Goal: Task Accomplishment & Management: Use online tool/utility

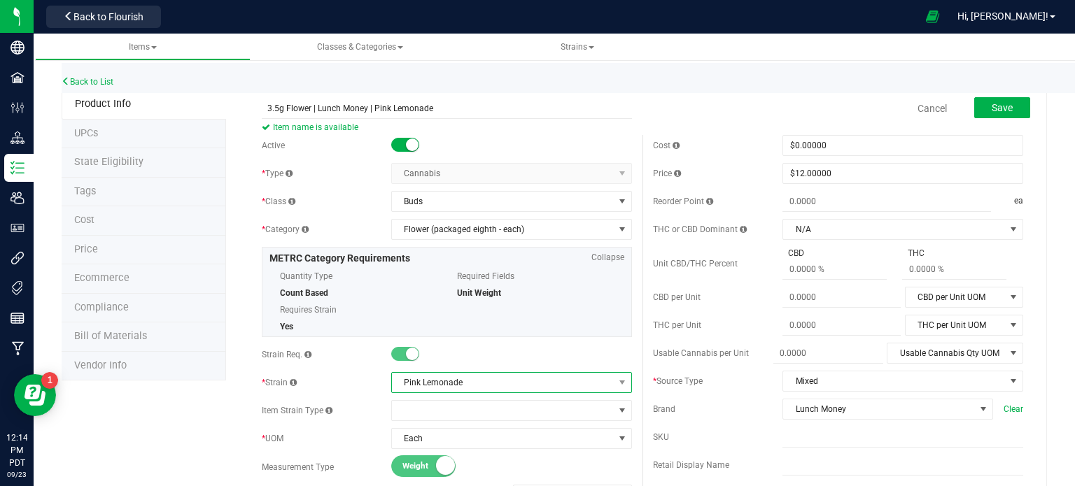
click at [594, 379] on span "Pink Lemonade" at bounding box center [503, 383] width 222 height 20
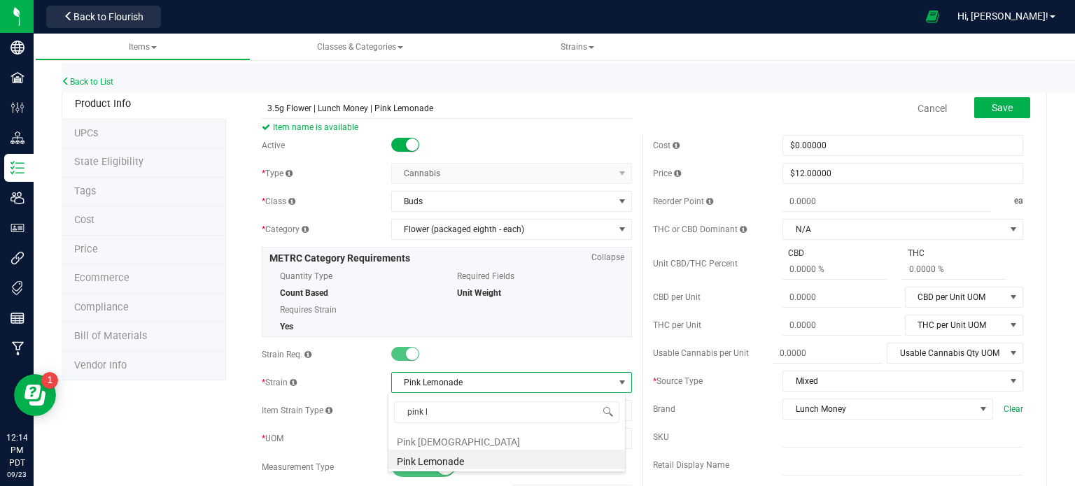
type input "pink l"
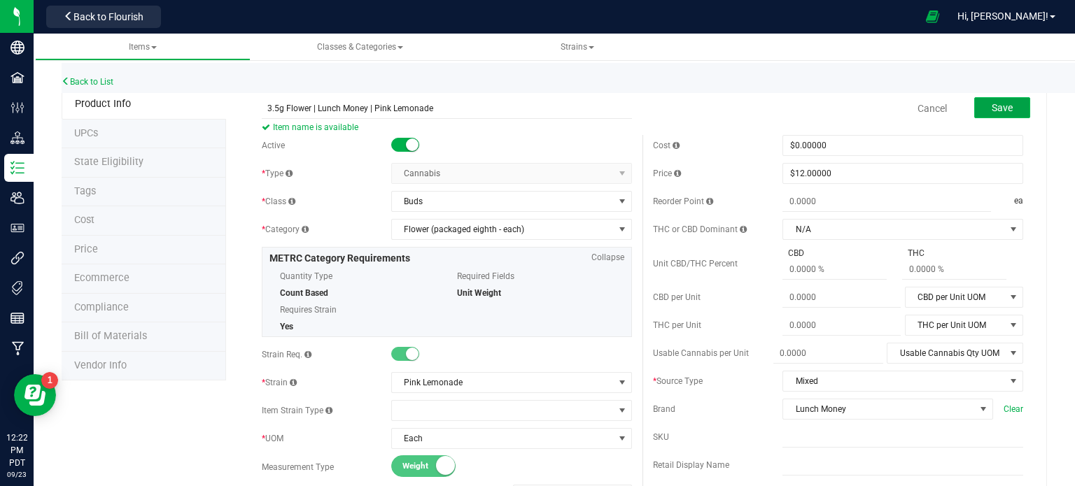
click at [1012, 110] on button "Save" at bounding box center [1002, 107] width 56 height 21
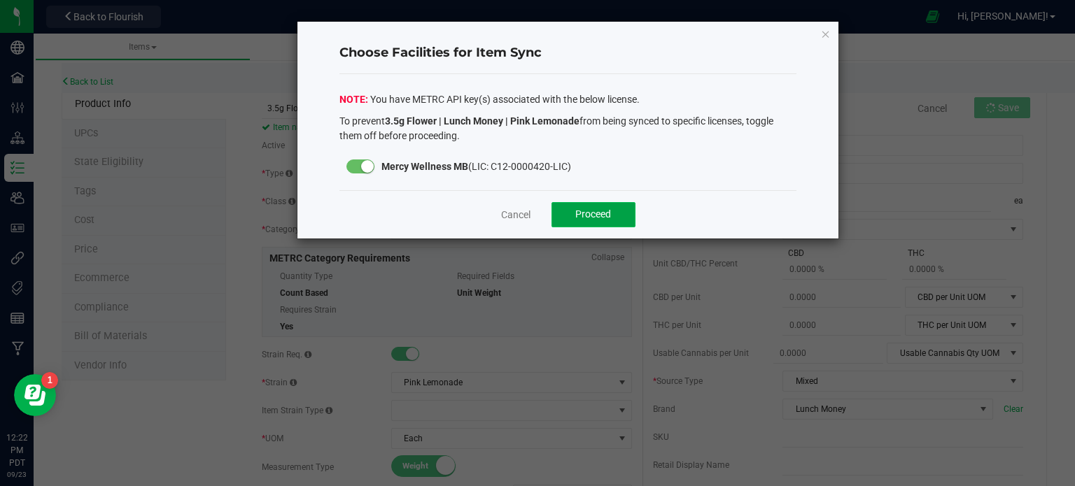
click at [593, 212] on span "Proceed" at bounding box center [593, 214] width 36 height 11
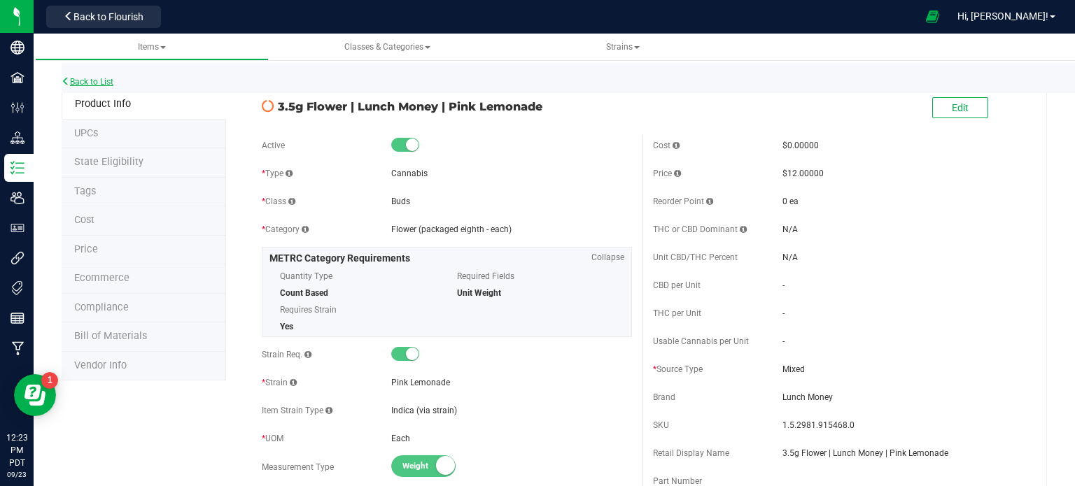
click at [81, 85] on link "Back to List" at bounding box center [88, 82] width 52 height 10
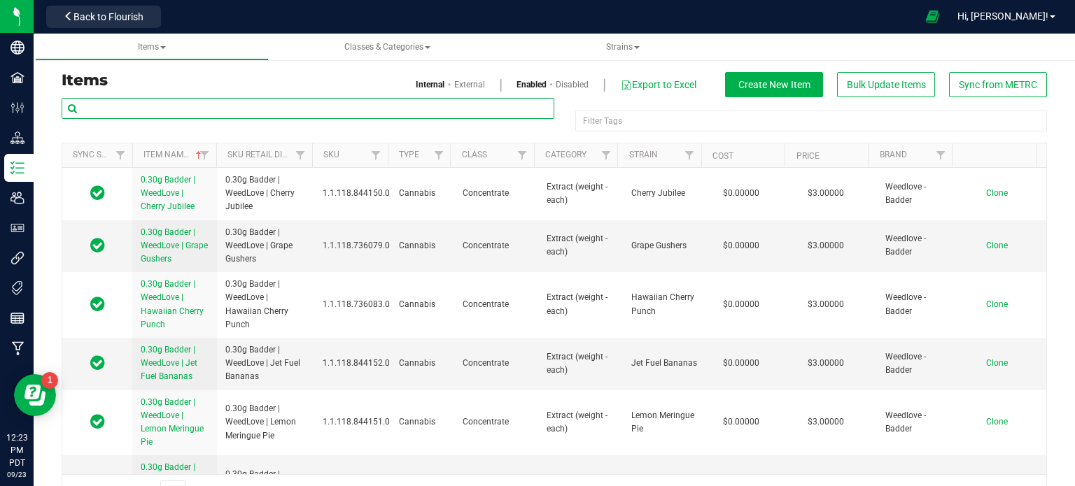
click at [152, 100] on input "text" at bounding box center [308, 108] width 493 height 21
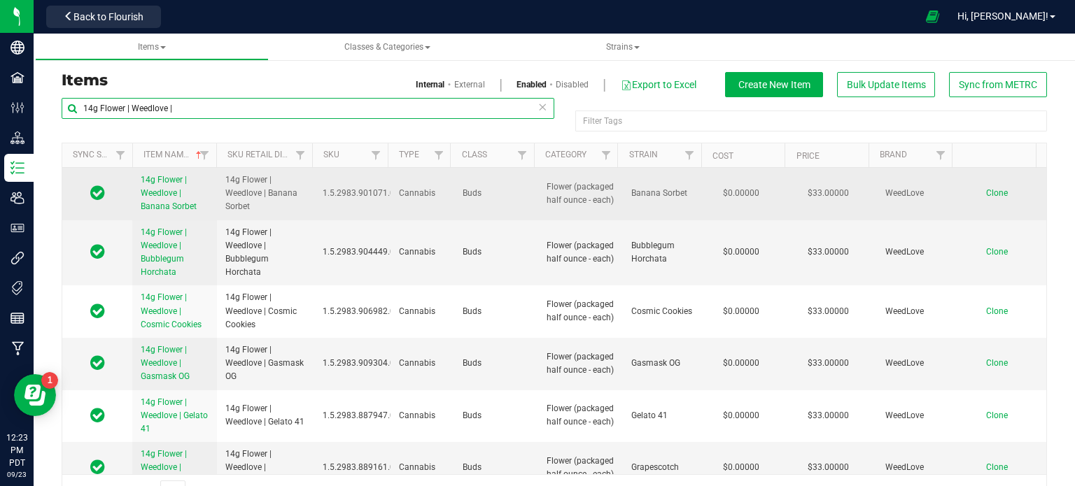
type input "14g Flower | Weedlove |"
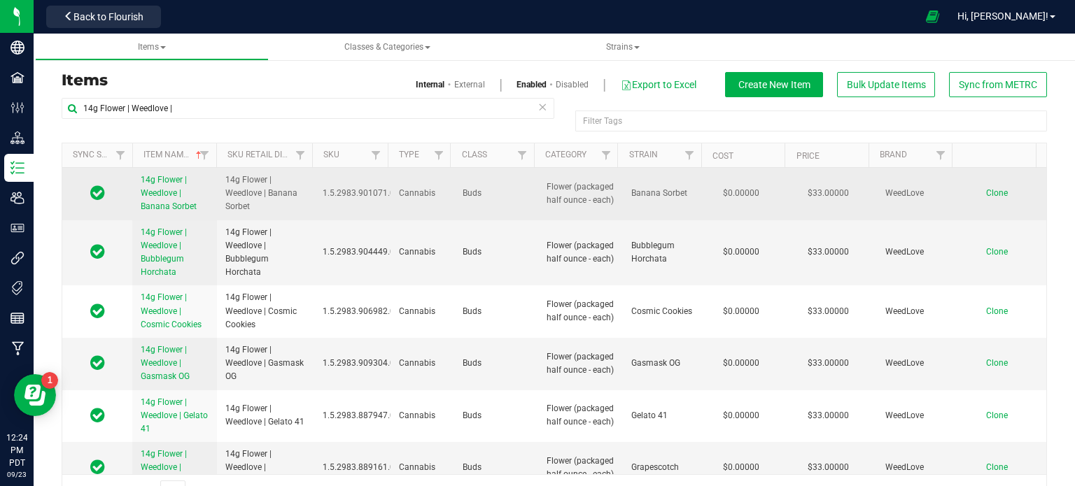
drag, startPoint x: 139, startPoint y: 178, endPoint x: 194, endPoint y: 209, distance: 62.9
click at [194, 209] on td "14g Flower | Weedlove | Banana Sorbet" at bounding box center [174, 194] width 85 height 52
copy span "14g Flower | Weedlove | Banana Sorbet"
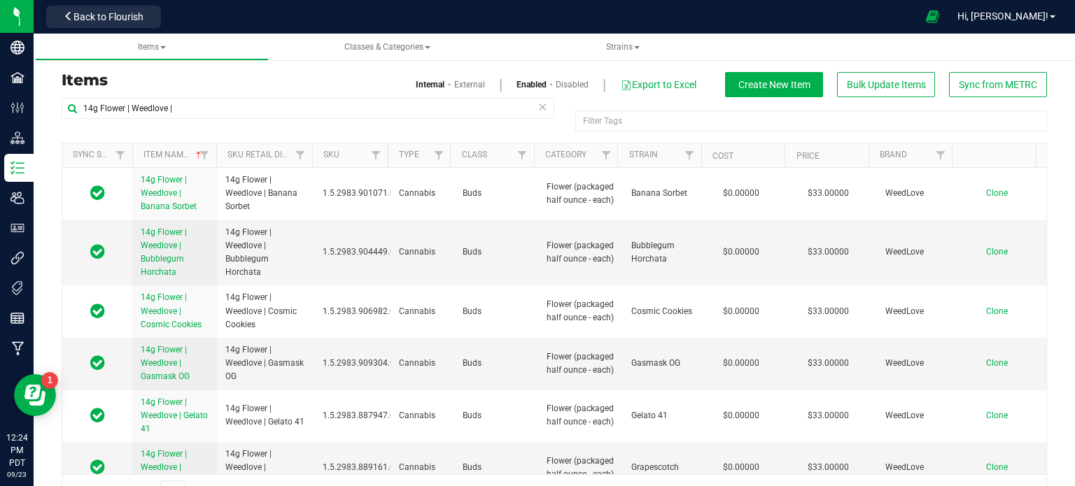
click at [349, 80] on h3 "Items" at bounding box center [303, 80] width 482 height 17
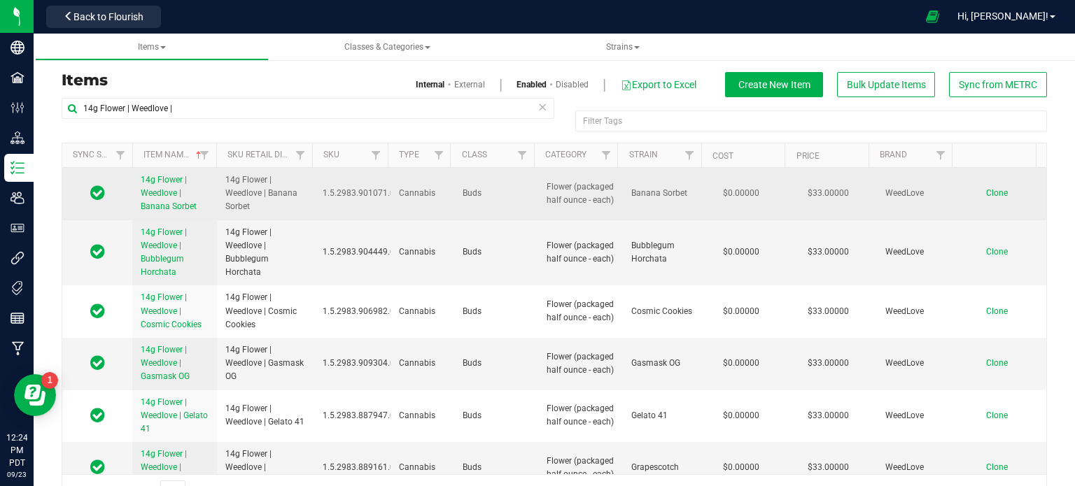
click at [986, 195] on span "Clone" at bounding box center [997, 193] width 22 height 10
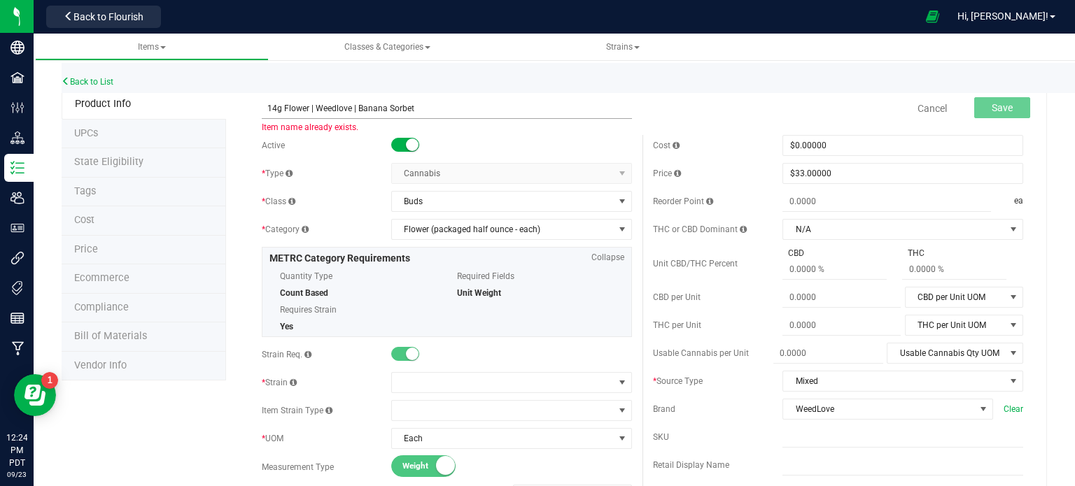
drag, startPoint x: 442, startPoint y: 108, endPoint x: 355, endPoint y: 108, distance: 87.5
click at [355, 108] on input "14g Flower | Weedlove | Banana Sorbet" at bounding box center [447, 108] width 370 height 21
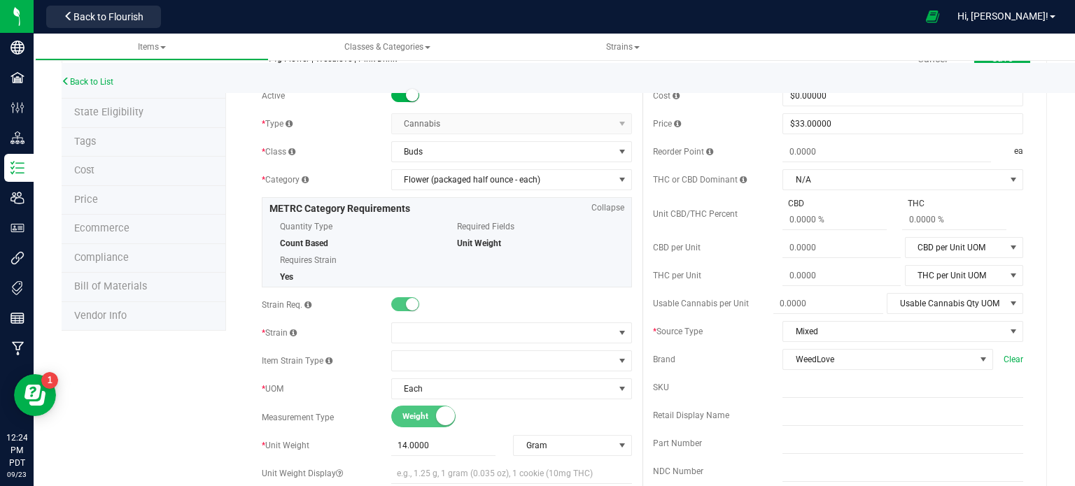
scroll to position [70, 0]
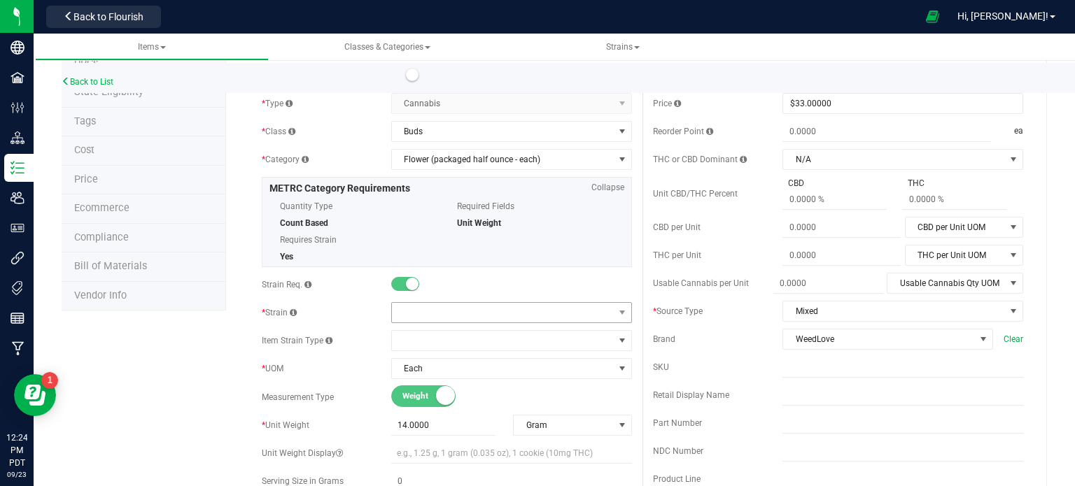
type input "14g Flower | Weedlove | Pink Drink"
click at [500, 312] on span at bounding box center [503, 313] width 222 height 20
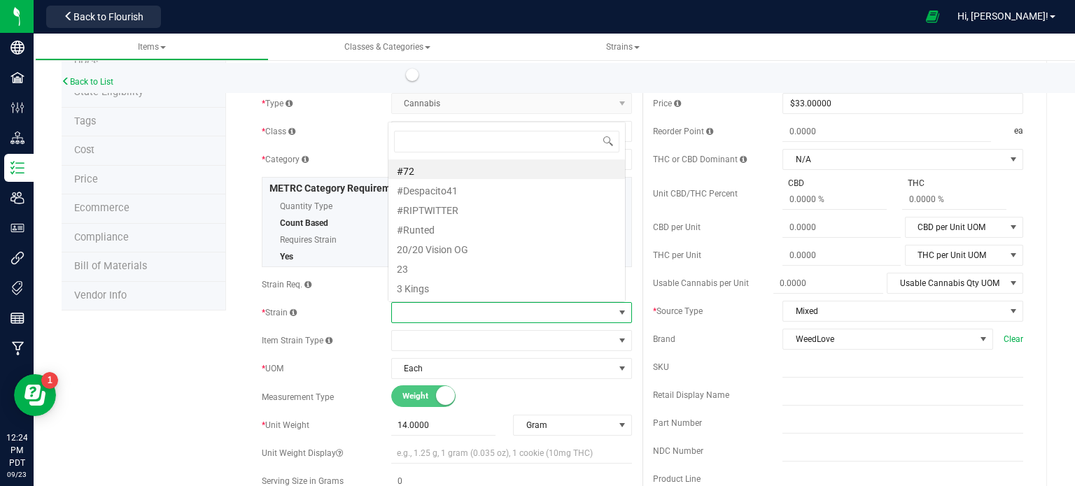
scroll to position [20, 234]
type input "pink drink"
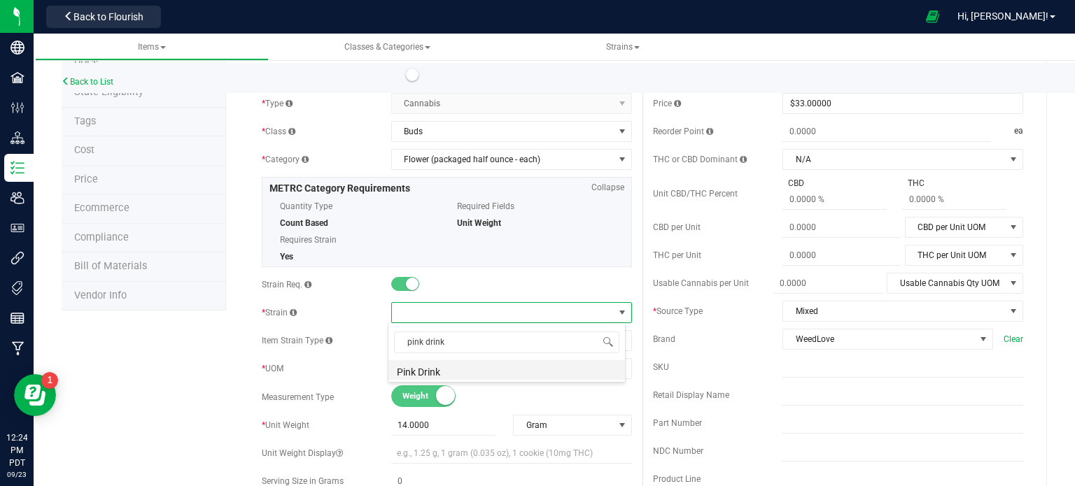
click at [484, 365] on li "Pink Drink" at bounding box center [506, 370] width 237 height 20
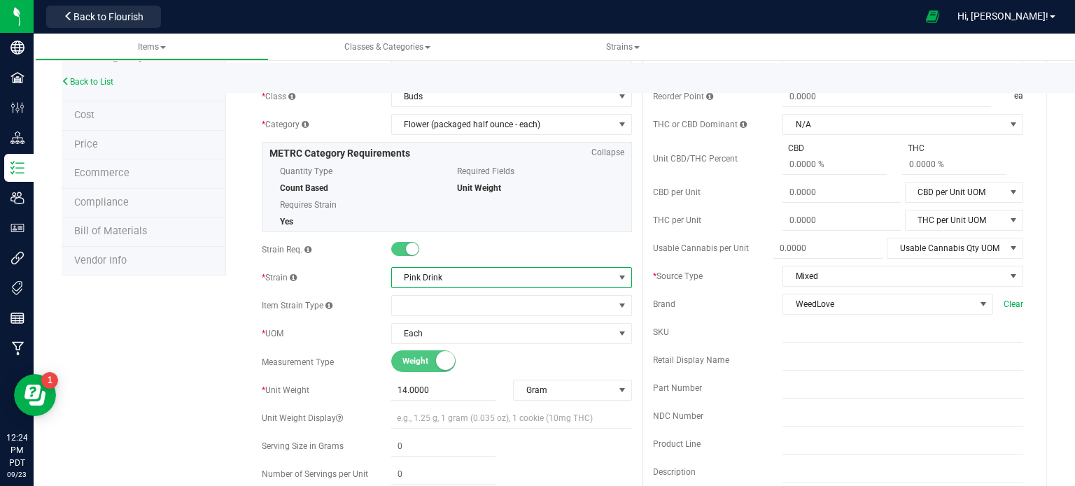
scroll to position [0, 0]
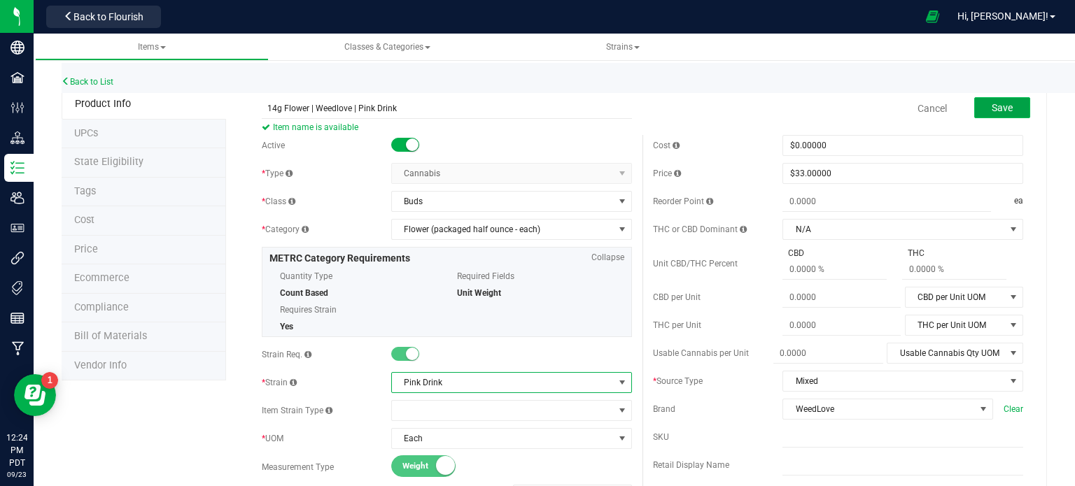
click at [980, 101] on button "Save" at bounding box center [1002, 107] width 56 height 21
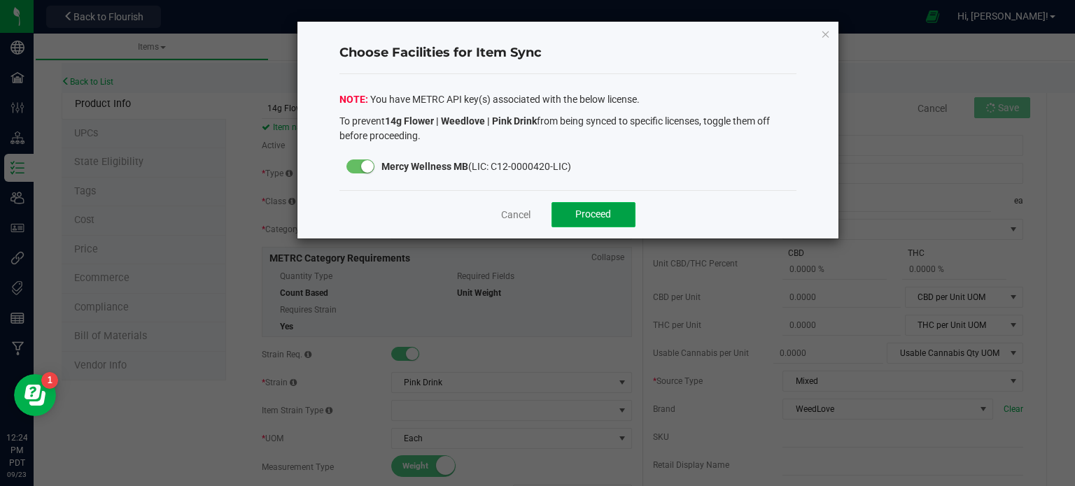
click at [603, 209] on span "Proceed" at bounding box center [593, 214] width 36 height 11
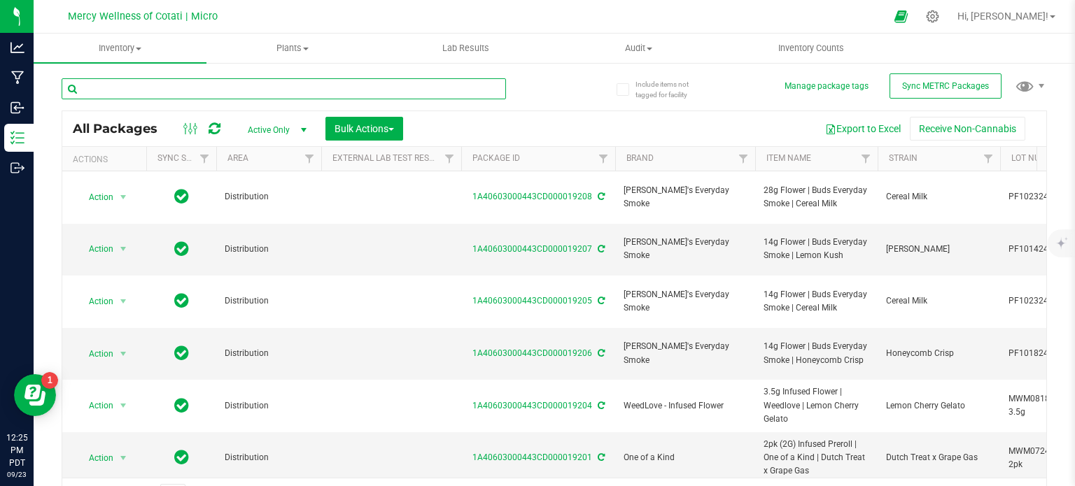
click at [141, 89] on input "text" at bounding box center [284, 88] width 444 height 21
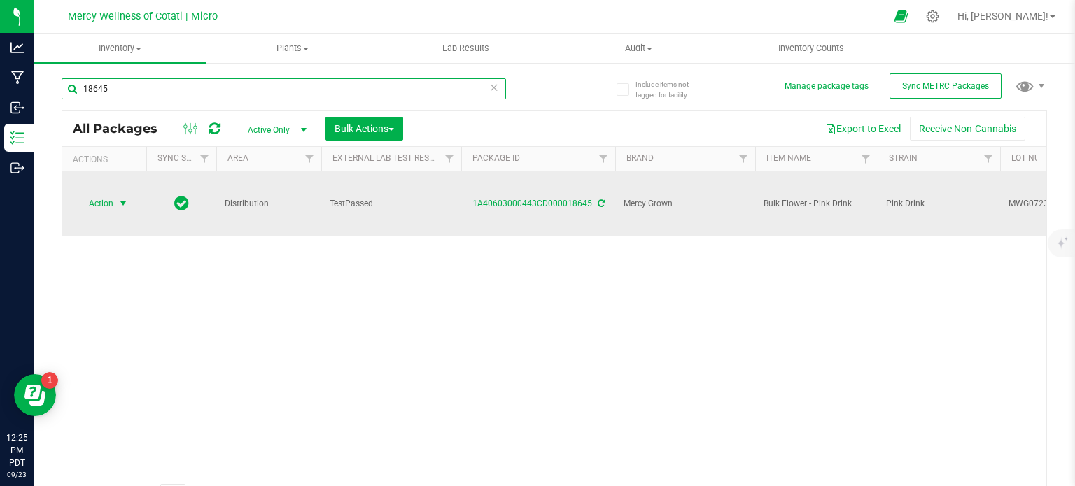
type input "18645"
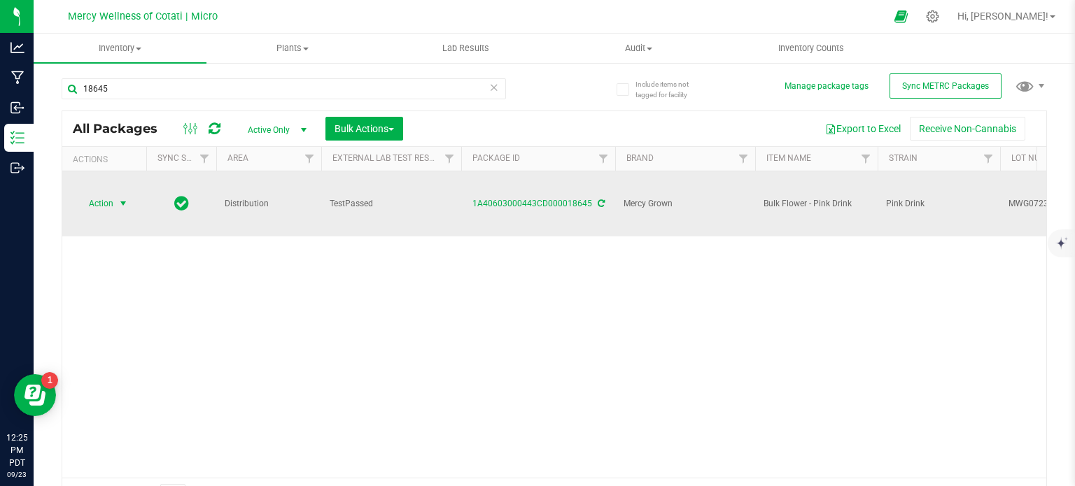
click at [93, 194] on span "Action" at bounding box center [95, 204] width 38 height 20
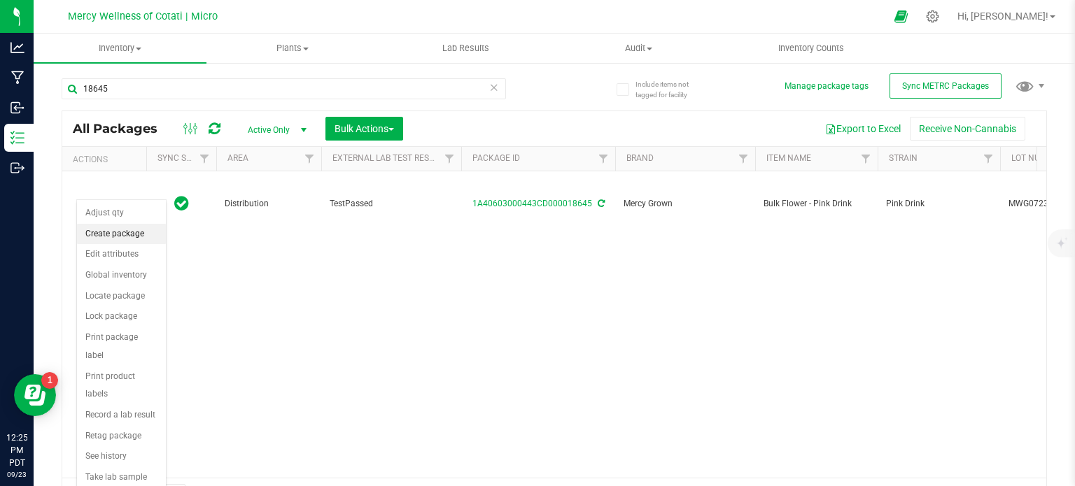
click at [132, 234] on li "Create package" at bounding box center [121, 234] width 89 height 21
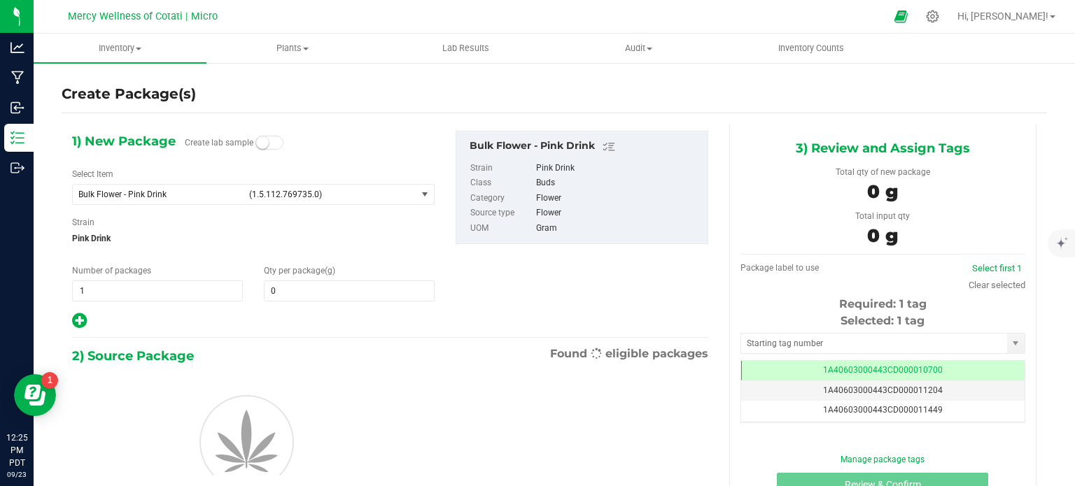
type input "0.0000"
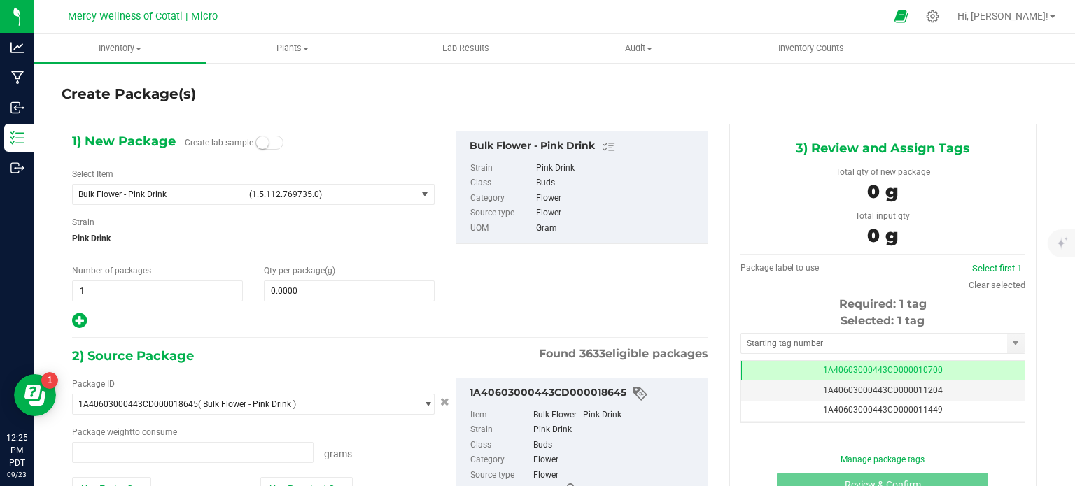
type input "0.0000 g"
click at [153, 204] on div "1) New Package Create lab sample Select Item Bulk Flower - Pink Drink (1.5.112.…" at bounding box center [253, 230] width 383 height 199
click at [265, 199] on span "Bulk Flower - Pink Drink (1.5.112.769735.0)" at bounding box center [245, 195] width 344 height 20
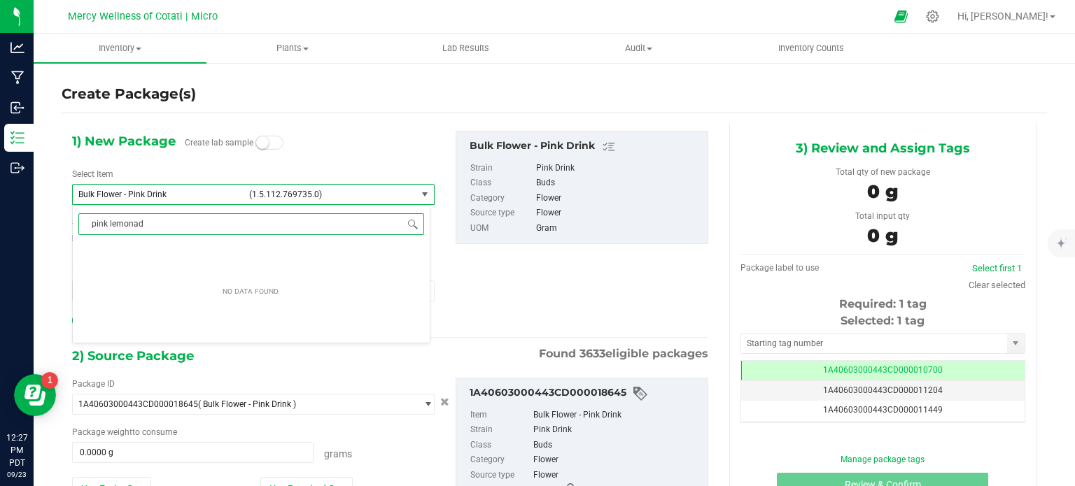
type input "pink lemonade"
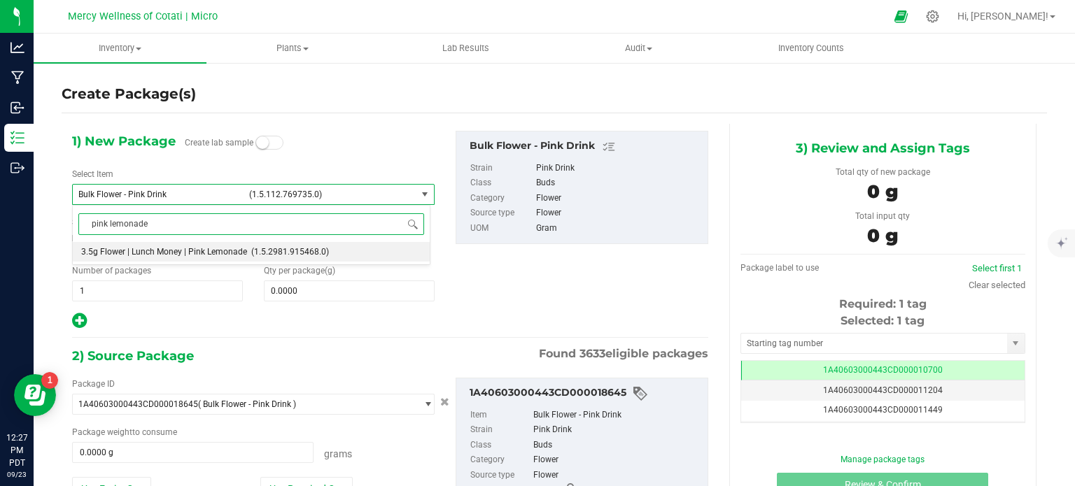
click at [253, 244] on li "3.5g Flower | Lunch Money | Pink Lemonade (1.5.2981.915468.0)" at bounding box center [251, 252] width 357 height 20
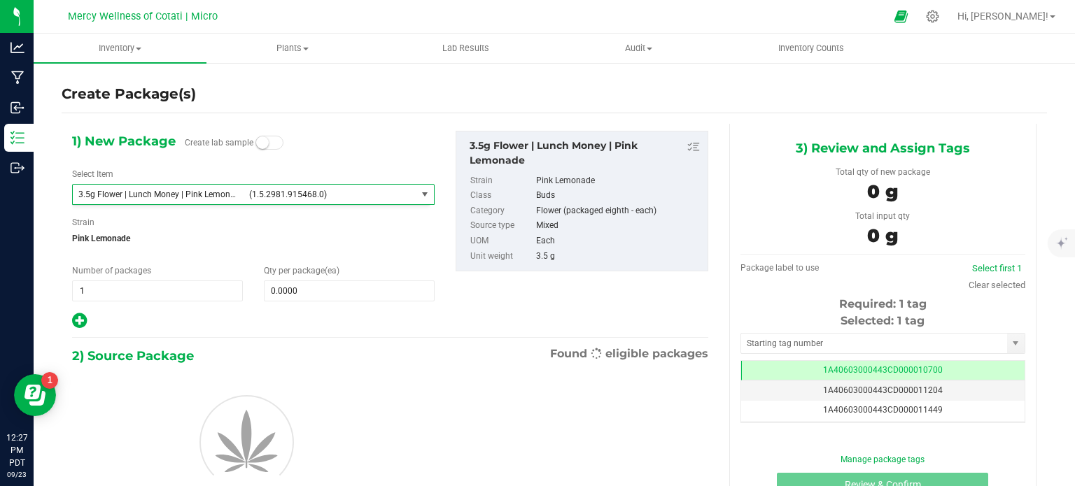
type input "0"
click at [288, 285] on span "0 0" at bounding box center [349, 291] width 171 height 21
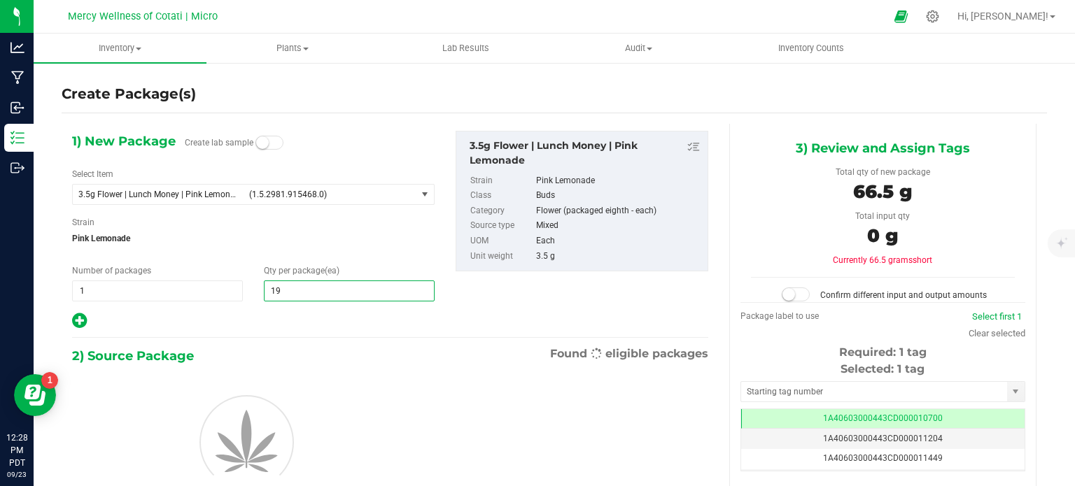
type input "192"
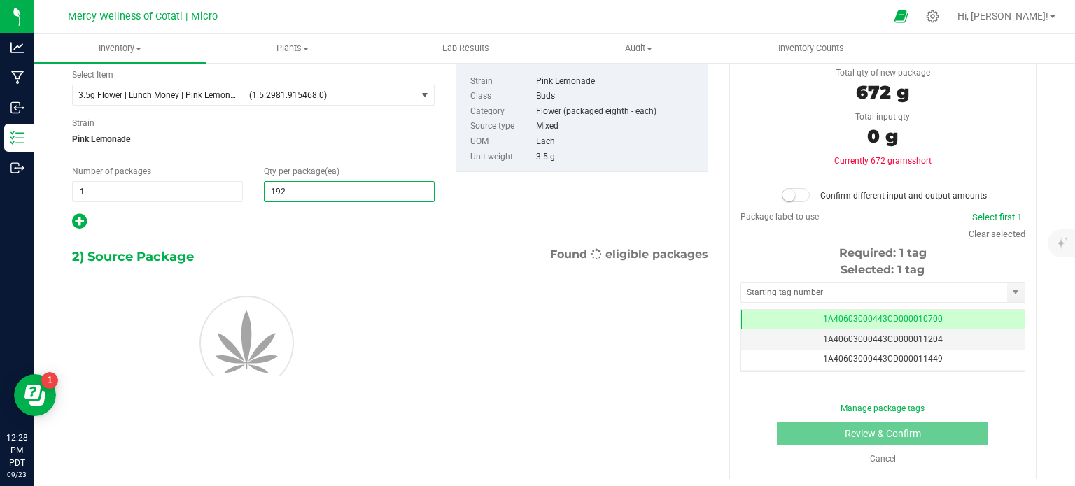
scroll to position [101, 0]
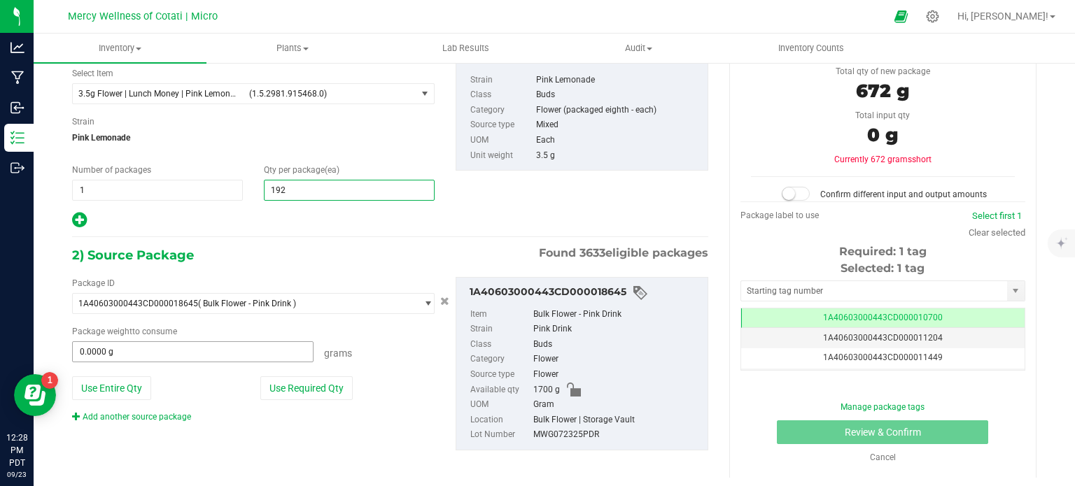
click at [170, 357] on input "0.0000 g" at bounding box center [193, 352] width 240 height 20
type input "192"
type input "685"
click at [315, 260] on div "2) Source Package Found 3633 eligible packages" at bounding box center [390, 255] width 636 height 21
type input "685.0000 g"
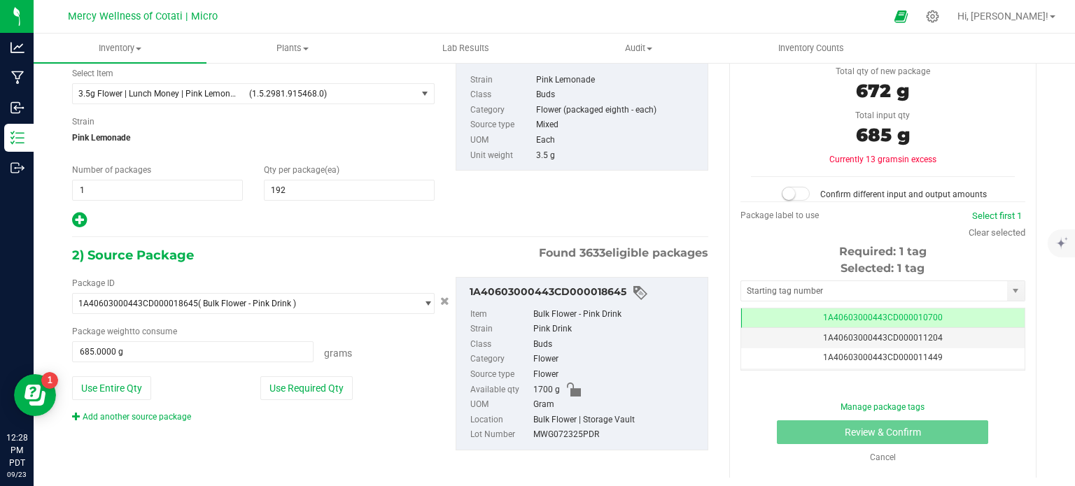
click at [793, 192] on span at bounding box center [796, 194] width 28 height 14
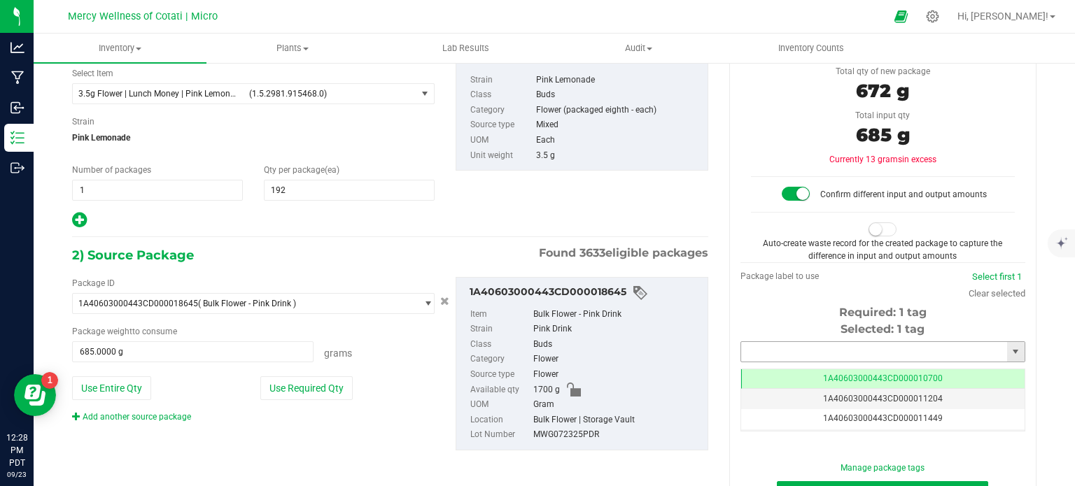
click at [774, 342] on input "text" at bounding box center [874, 352] width 266 height 20
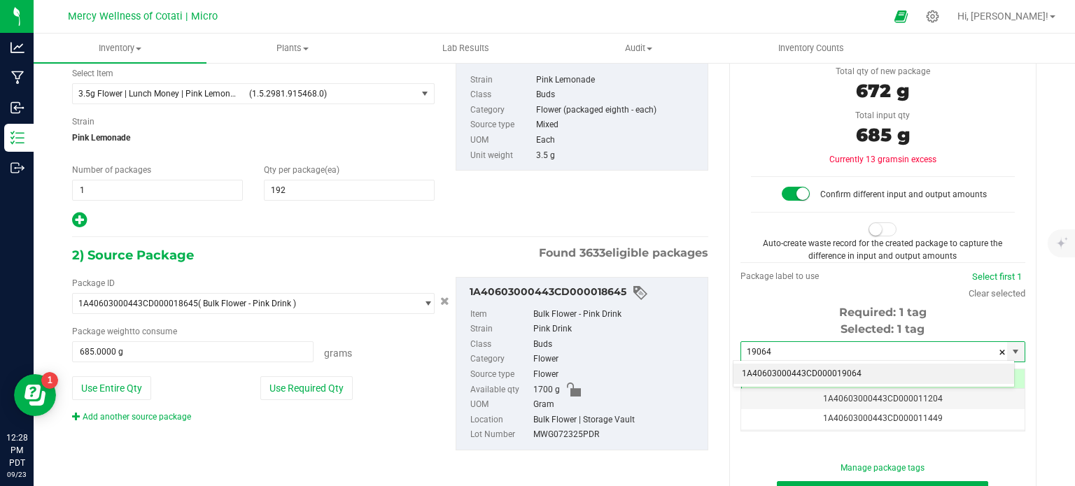
click at [773, 369] on li "1A40603000443CD000019064" at bounding box center [873, 374] width 281 height 21
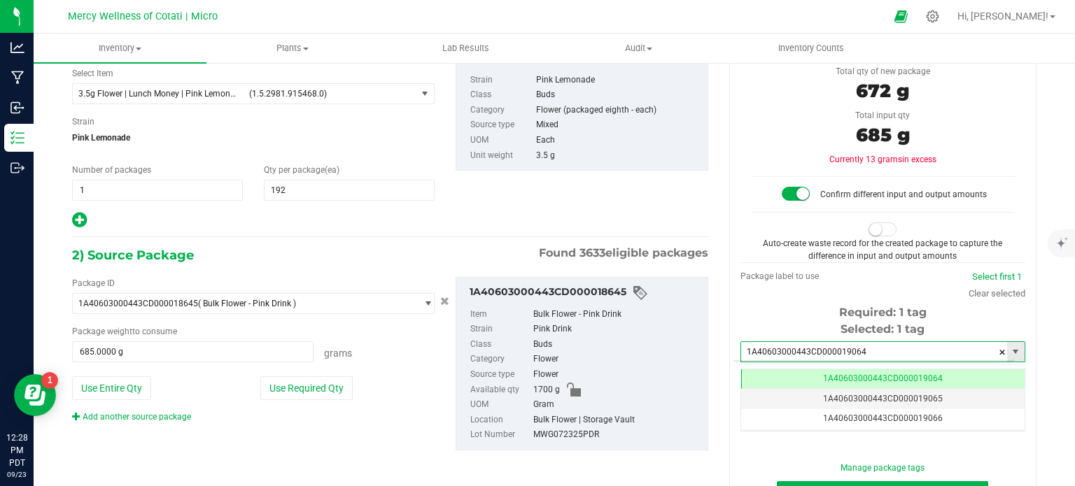
scroll to position [0, 0]
type input "1A40603000443CD000019064"
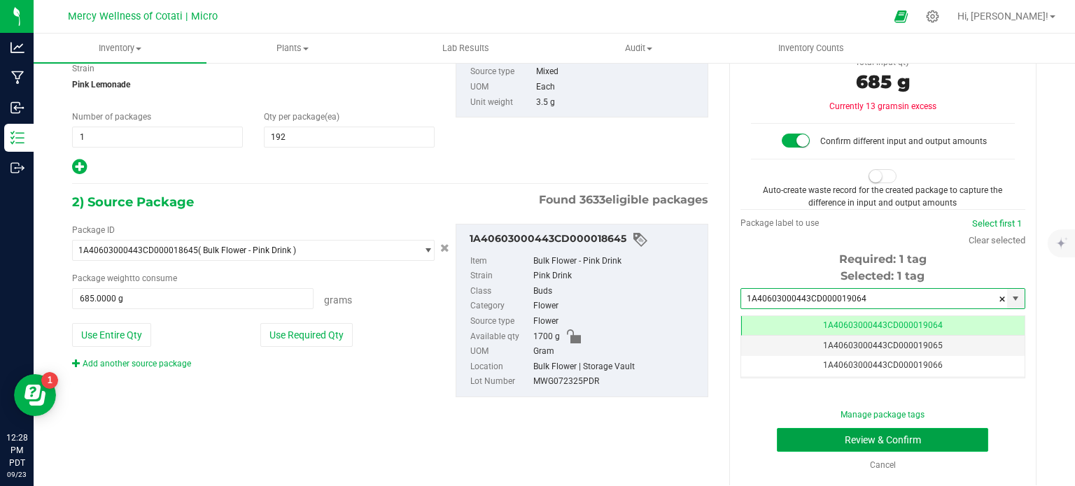
click at [777, 439] on button "Review & Confirm" at bounding box center [882, 440] width 211 height 24
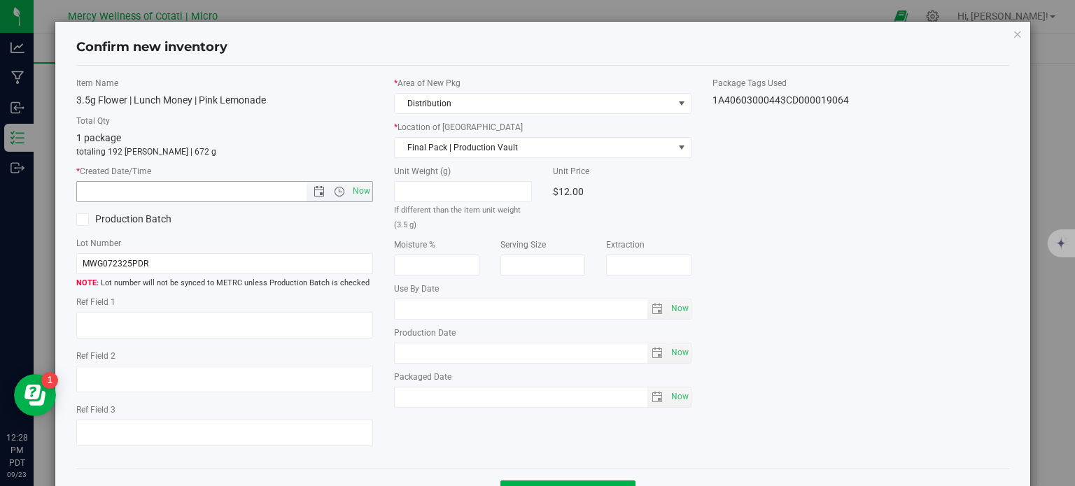
click at [364, 190] on span "Now" at bounding box center [362, 191] width 24 height 20
type input "[DATE] 12:28 PM"
click at [326, 260] on input "MWG072325PDR" at bounding box center [224, 263] width 297 height 21
type input "MWG072325PDR | 3.5g"
click at [302, 314] on textarea at bounding box center [224, 325] width 297 height 27
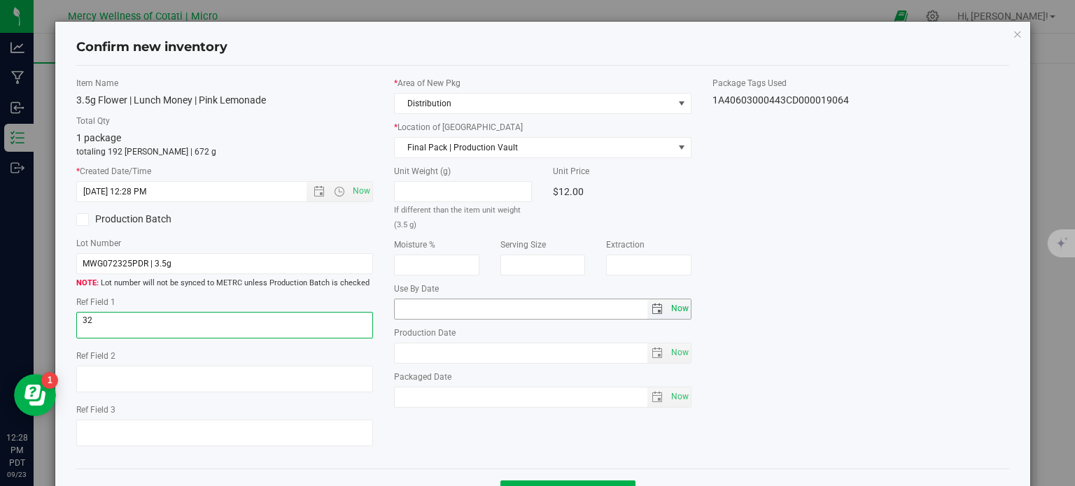
type textarea "32"
click at [677, 313] on span "Now" at bounding box center [680, 309] width 24 height 20
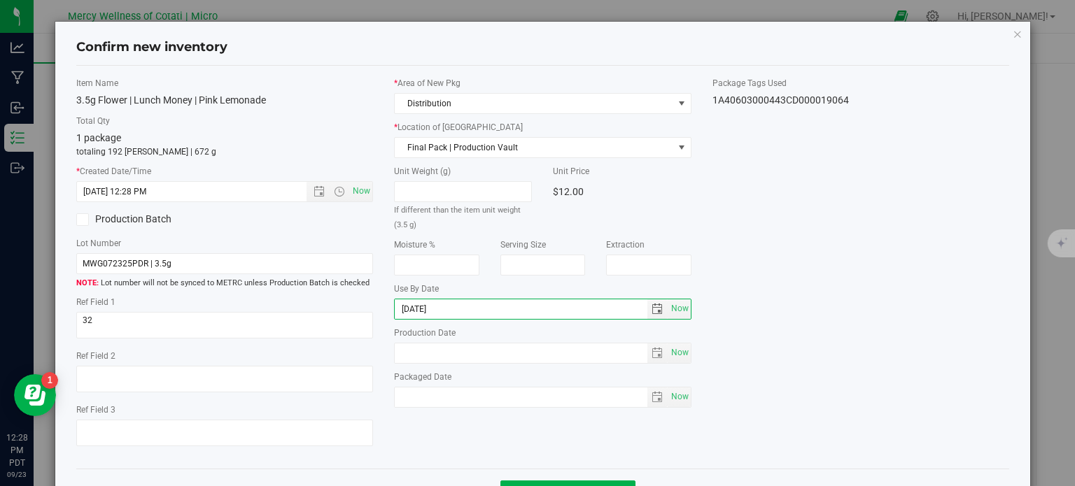
type input "[DATE]"
click at [899, 274] on div "Item Name 3.5g Flower | Lunch Money | Pink Lemonade Total Qty 1 package totalin…" at bounding box center [543, 267] width 955 height 381
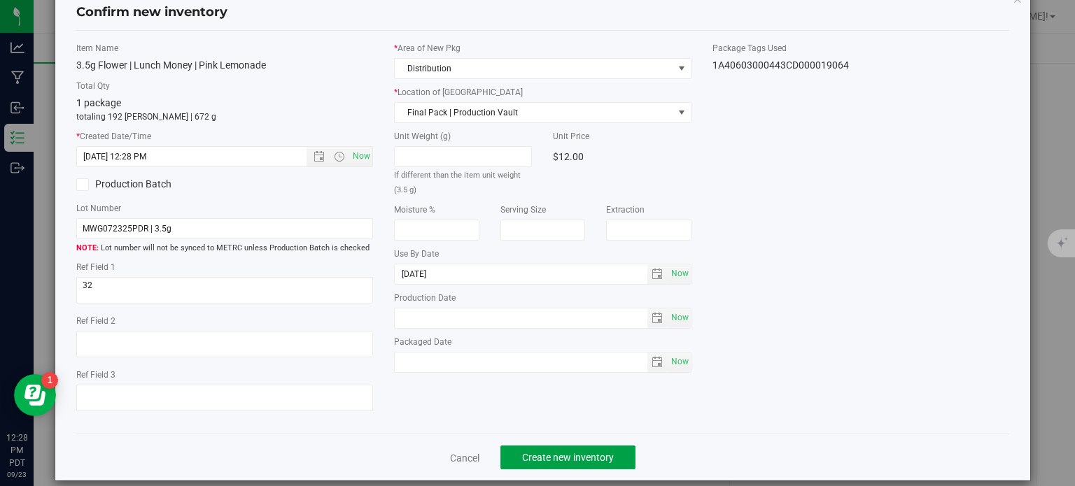
click at [612, 446] on button "Create new inventory" at bounding box center [567, 458] width 135 height 24
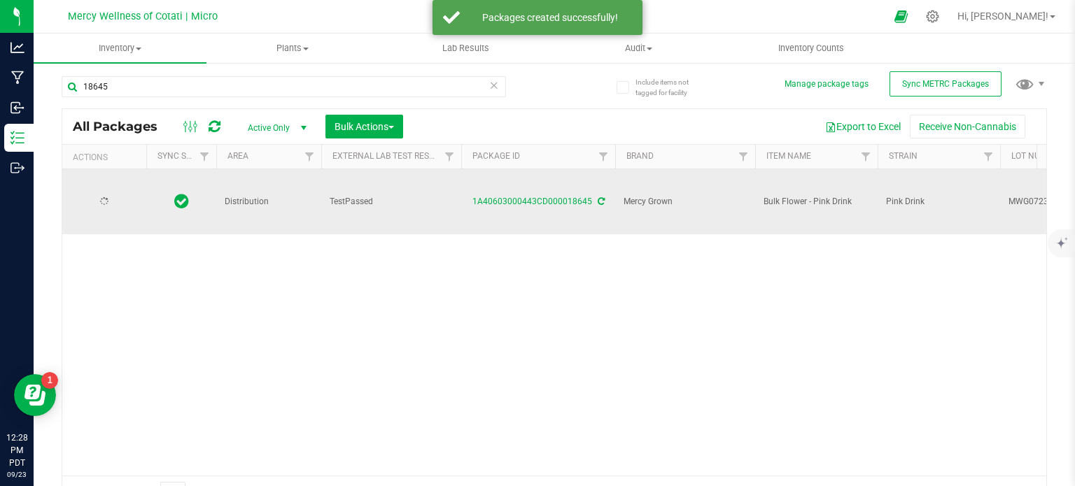
click at [120, 195] on div at bounding box center [104, 201] width 67 height 13
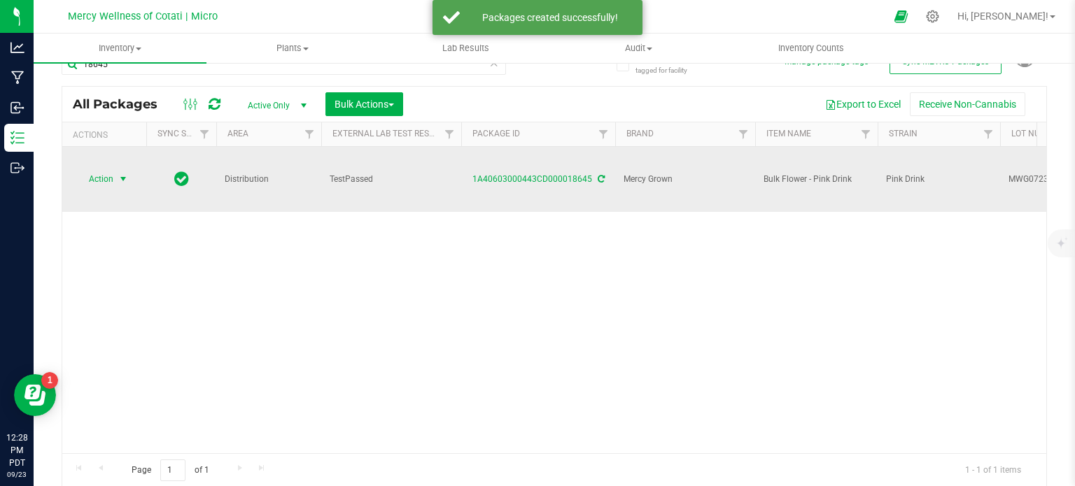
click at [120, 174] on span "select" at bounding box center [123, 179] width 11 height 11
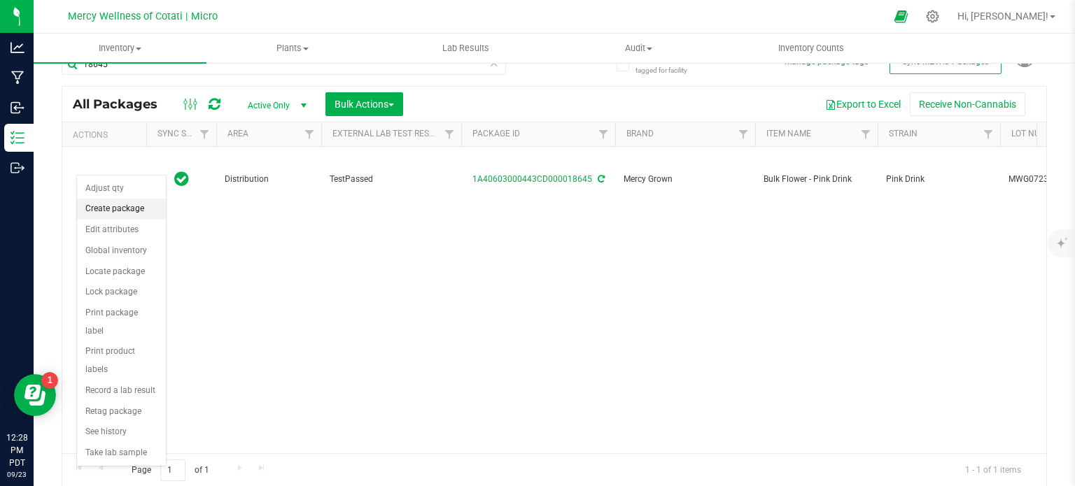
click at [132, 204] on li "Create package" at bounding box center [121, 209] width 89 height 21
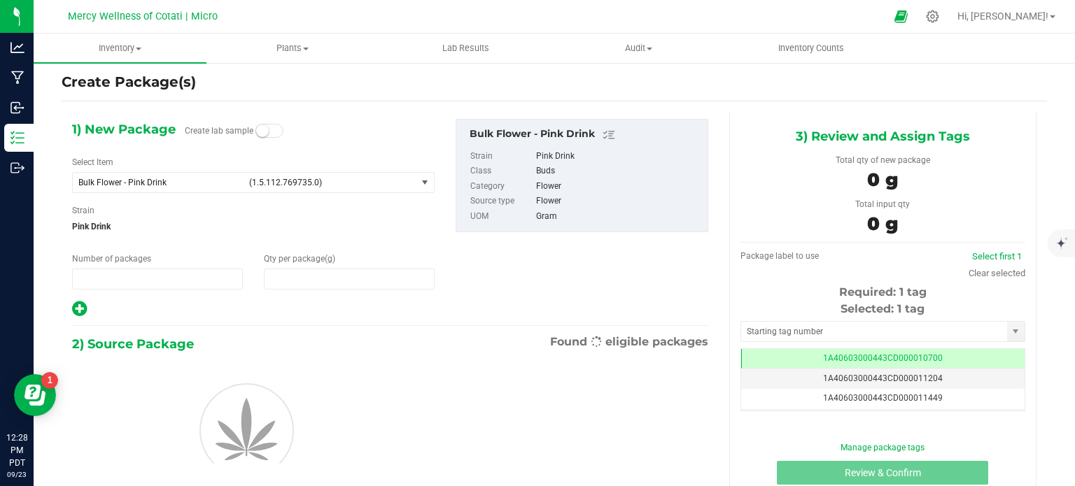
type input "1"
type input "0.0000"
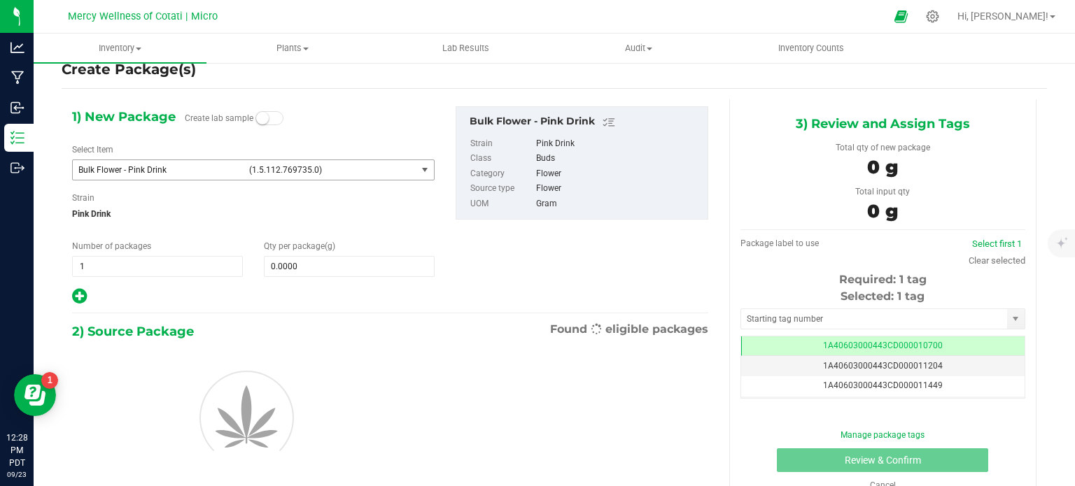
click at [139, 162] on span "Bulk Flower - Pink Drink (1.5.112.769735.0)" at bounding box center [245, 170] width 344 height 20
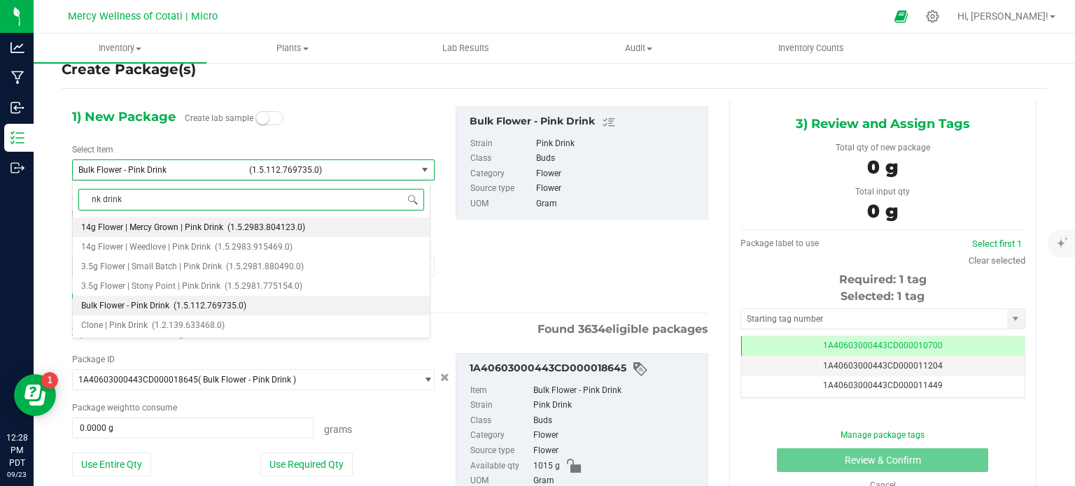
click at [88, 202] on input "nk drink" at bounding box center [251, 200] width 346 height 22
type input "pink drink"
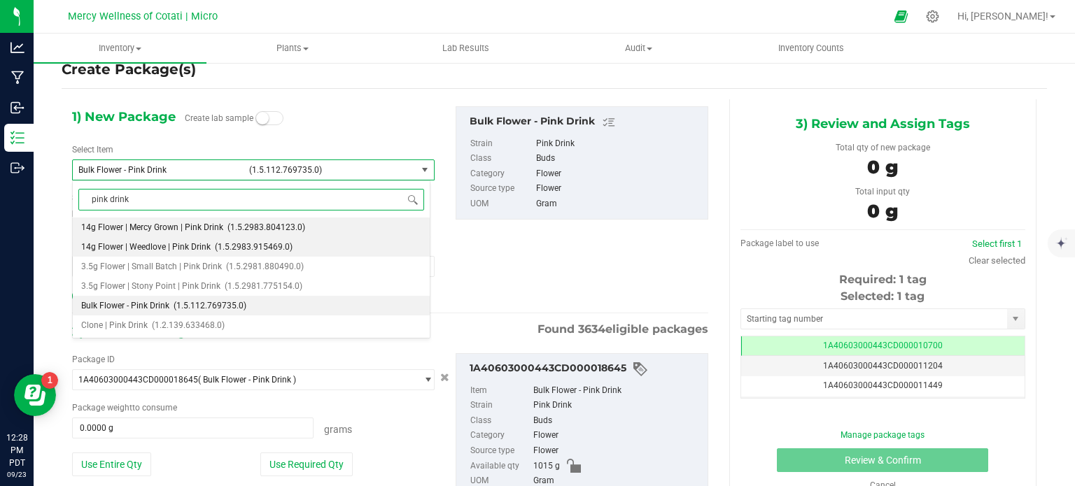
click at [111, 242] on span "14g Flower | Weedlove | Pink Drink" at bounding box center [145, 247] width 129 height 10
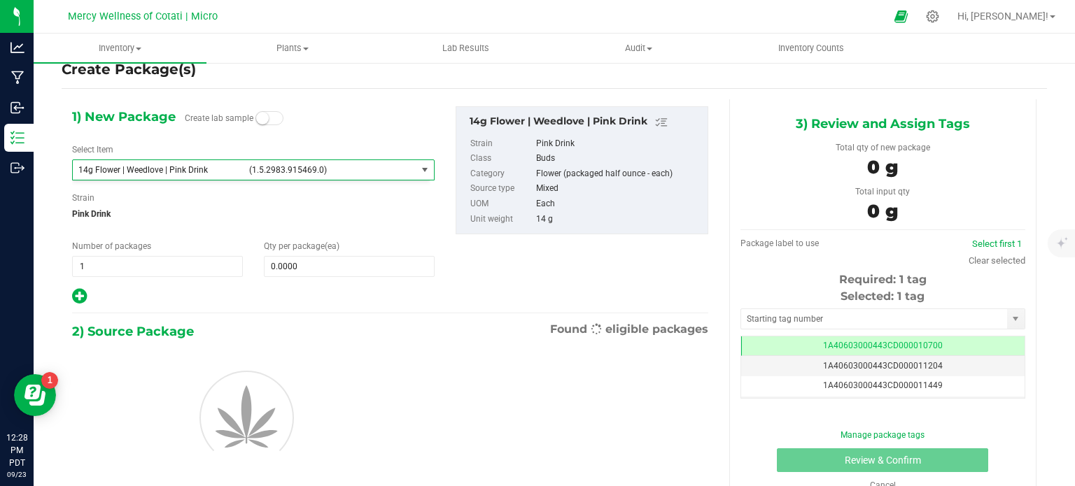
type input "0"
click at [304, 268] on span "0 0" at bounding box center [349, 266] width 171 height 21
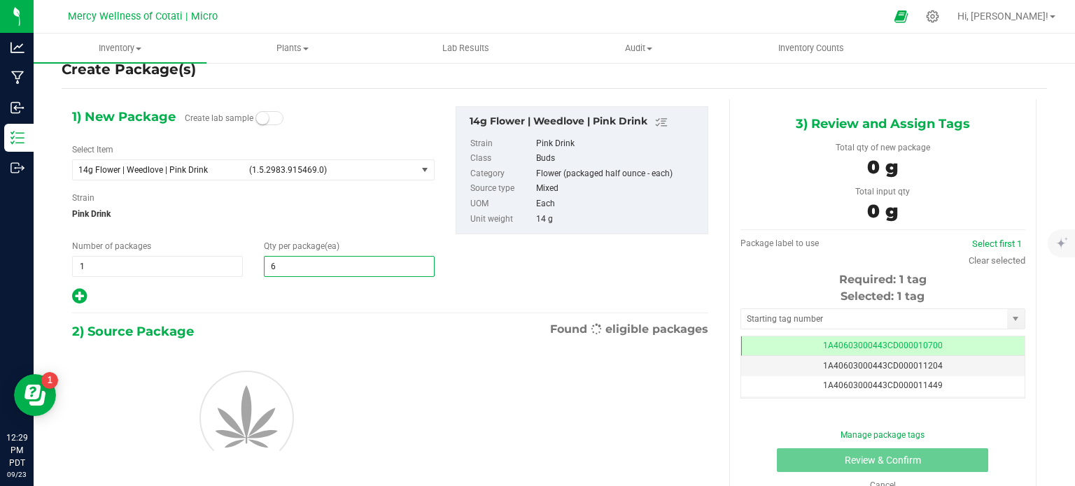
type input "64"
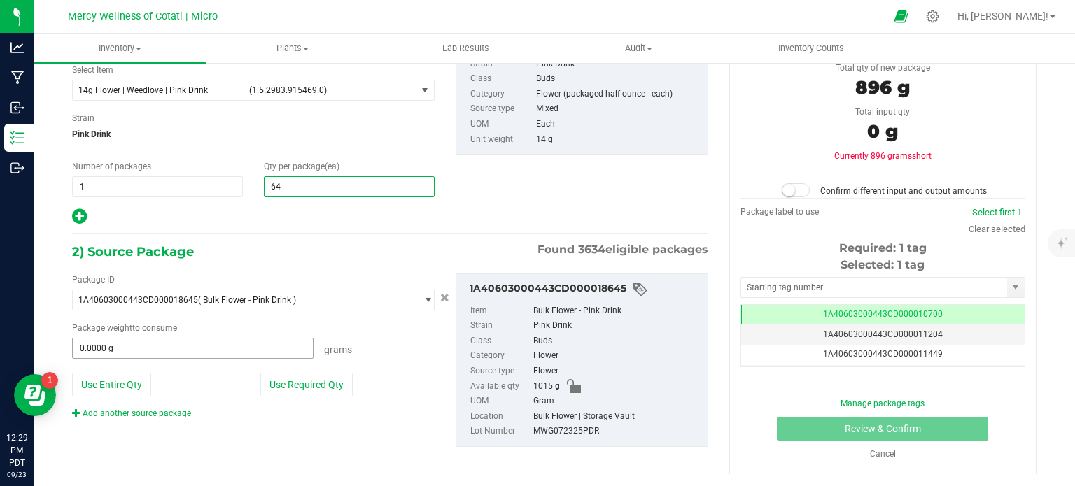
click at [144, 352] on input "0.0000 g" at bounding box center [193, 349] width 240 height 20
type input "64"
type input "914"
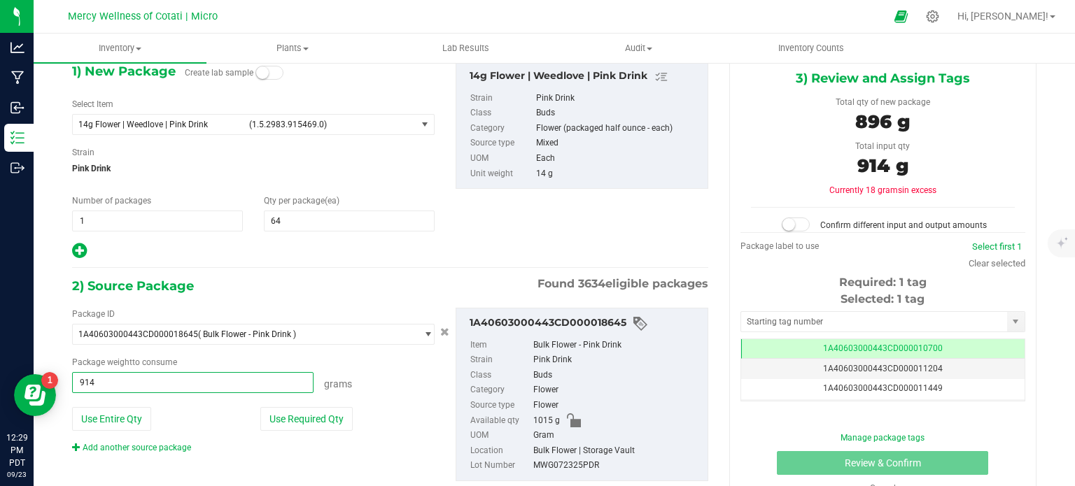
click at [788, 222] on small at bounding box center [788, 224] width 13 height 13
type input "914.0000 g"
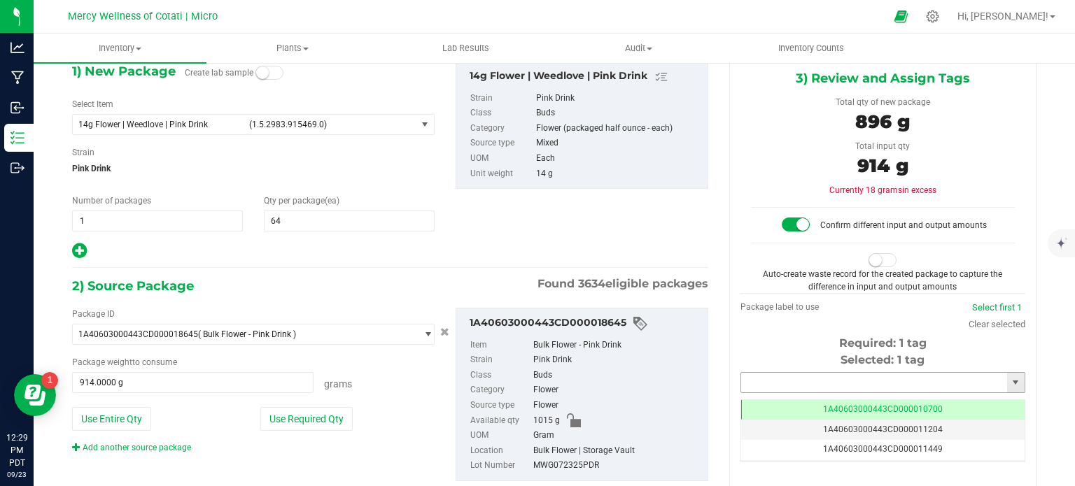
click at [764, 377] on input "text" at bounding box center [874, 383] width 266 height 20
click at [763, 398] on li "1A40603000443CD000019065" at bounding box center [873, 405] width 281 height 21
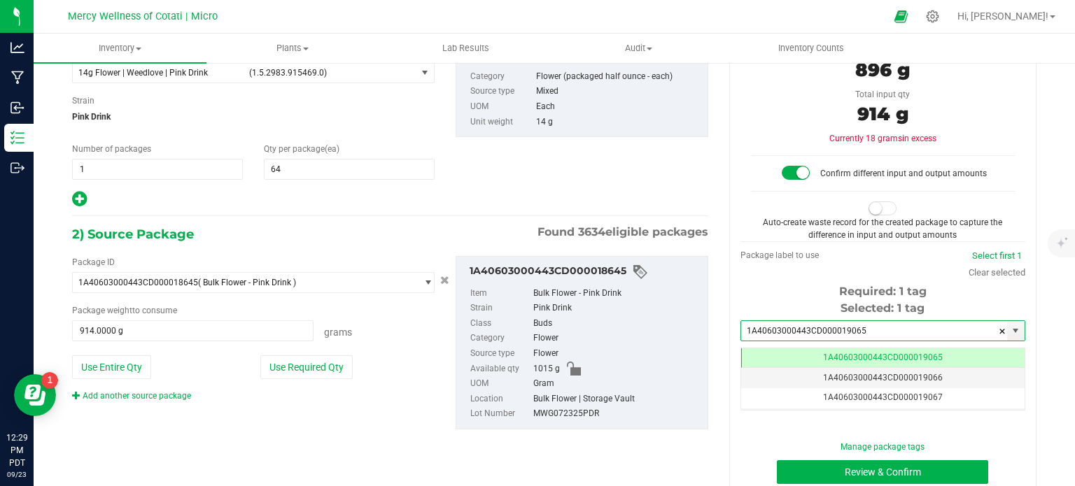
type input "1A40603000443CD000019065"
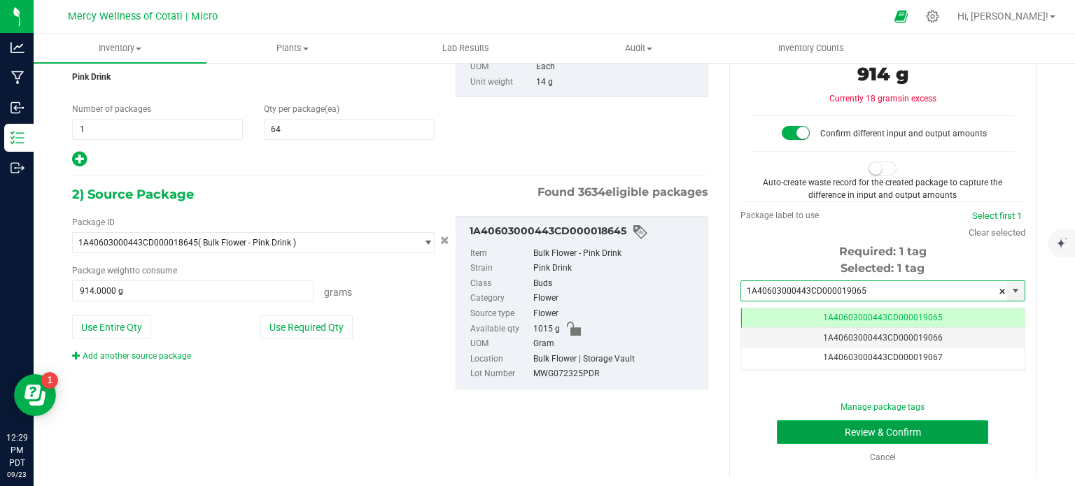
click at [846, 428] on button "Review & Confirm" at bounding box center [882, 433] width 211 height 24
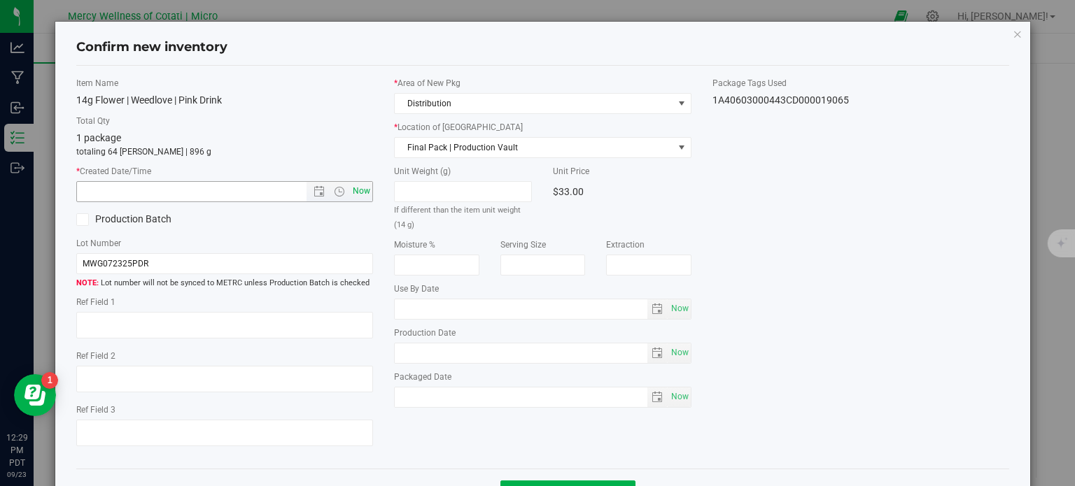
click at [358, 199] on span "Now" at bounding box center [362, 191] width 24 height 20
type input "[DATE] 12:29 PM"
click at [344, 257] on input "MWG072325PDR" at bounding box center [224, 263] width 297 height 21
type input "MWG072325PDR | 14g"
click at [294, 314] on textarea at bounding box center [224, 325] width 297 height 27
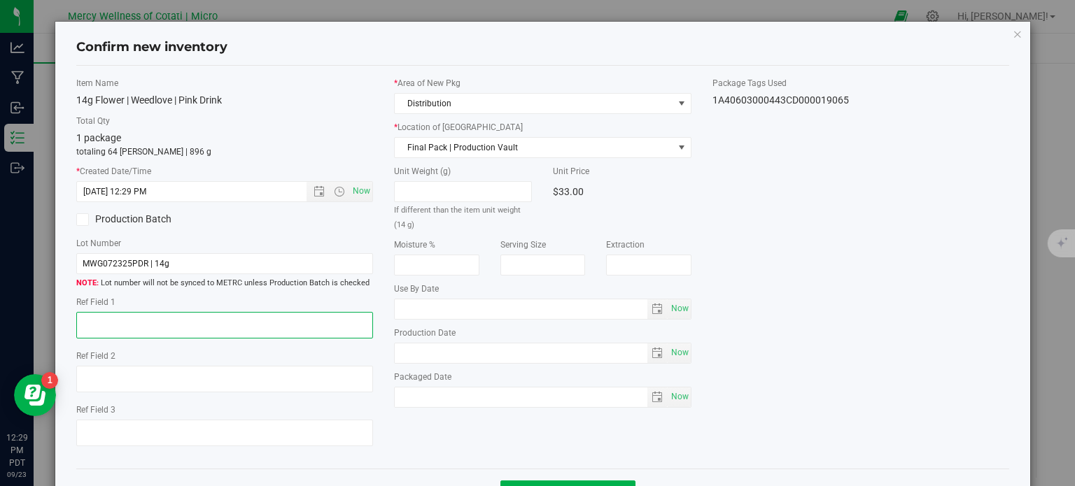
type textarea "6"
type textarea "16"
click at [682, 314] on span "Now" at bounding box center [680, 309] width 24 height 20
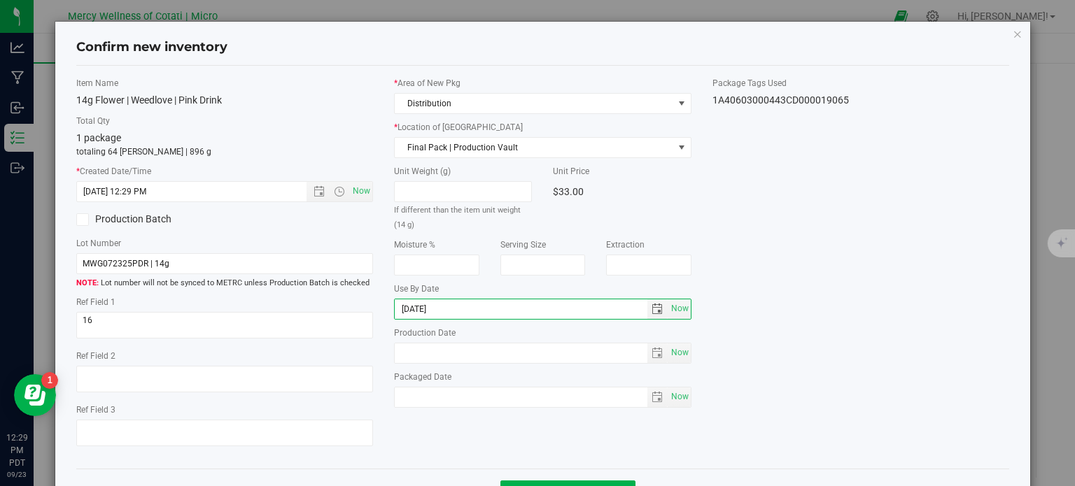
type input "[DATE]"
click at [769, 213] on div "Item Name 14g Flower | Weedlove | Pink Drink Total Qty 1 package totaling 64 [P…" at bounding box center [543, 267] width 955 height 381
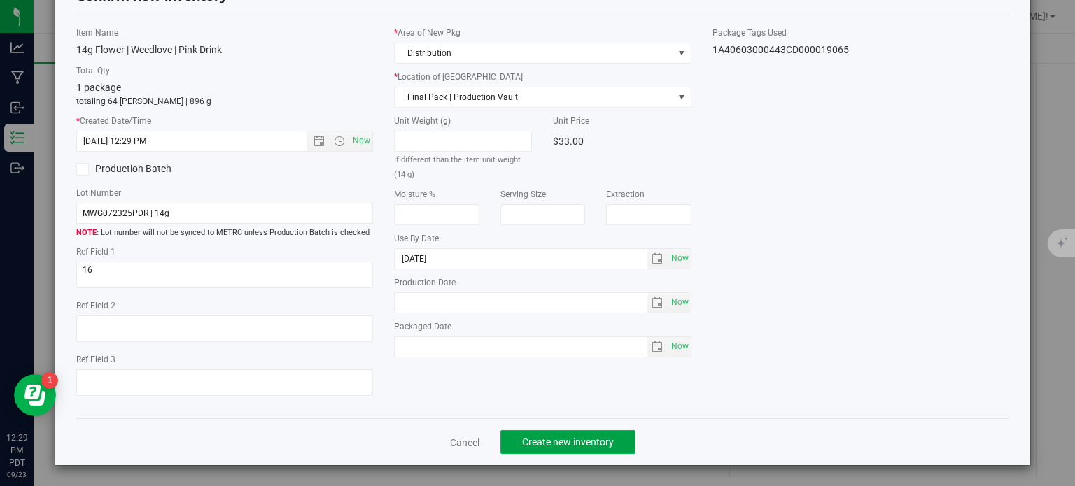
click at [574, 440] on span "Create new inventory" at bounding box center [568, 442] width 92 height 11
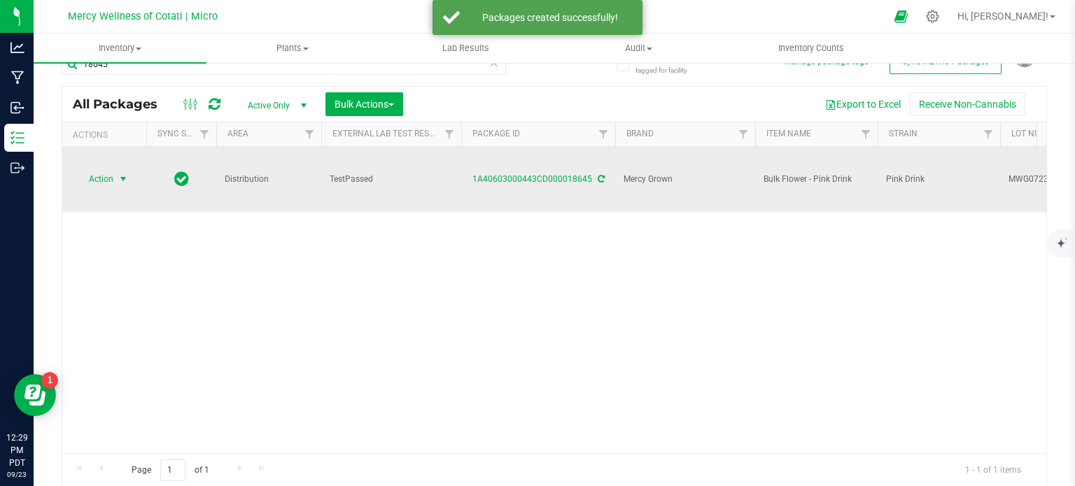
click at [116, 169] on span "select" at bounding box center [123, 179] width 17 height 20
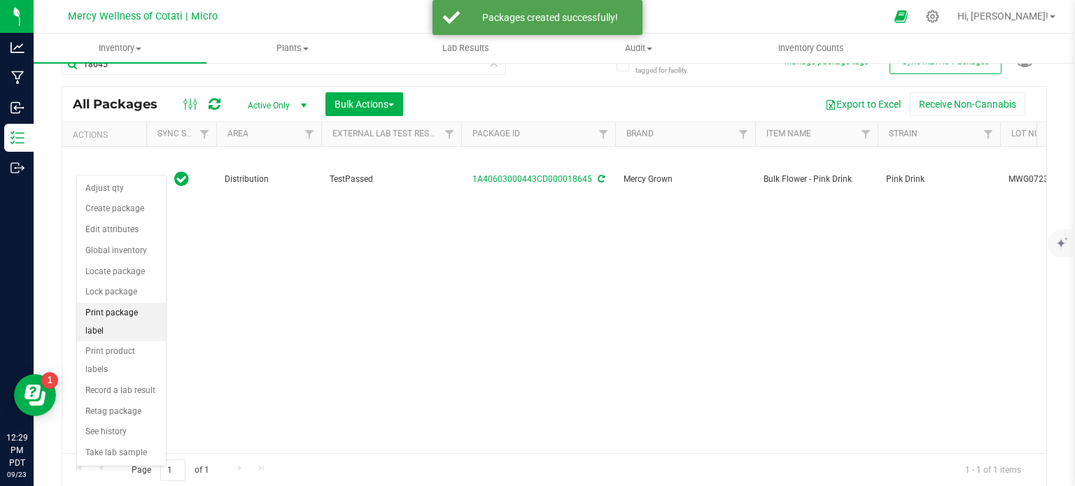
click at [143, 314] on li "Print package label" at bounding box center [121, 322] width 89 height 38
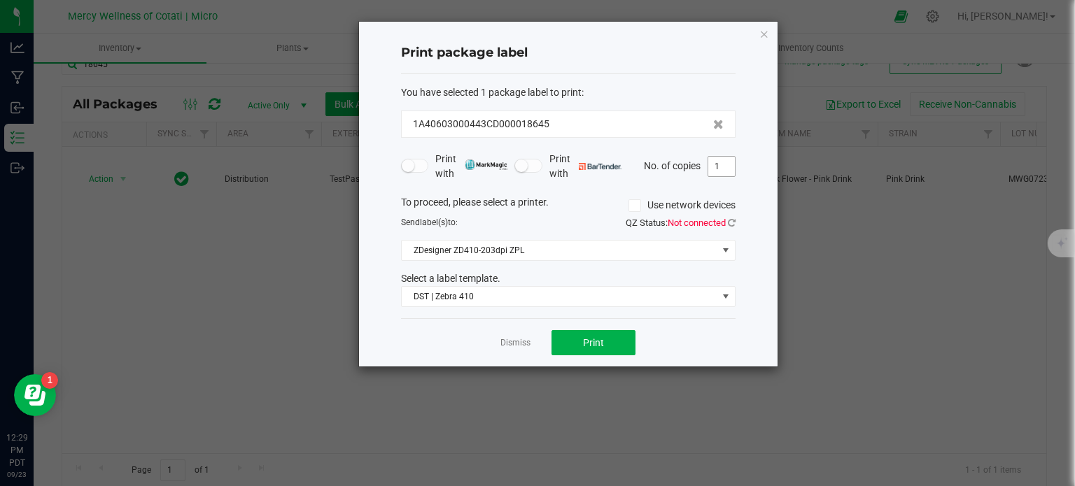
click at [721, 166] on input "1" at bounding box center [721, 167] width 27 height 20
type input "2"
click at [523, 241] on span "ZDesigner ZD410-203dpi ZPL" at bounding box center [560, 251] width 316 height 20
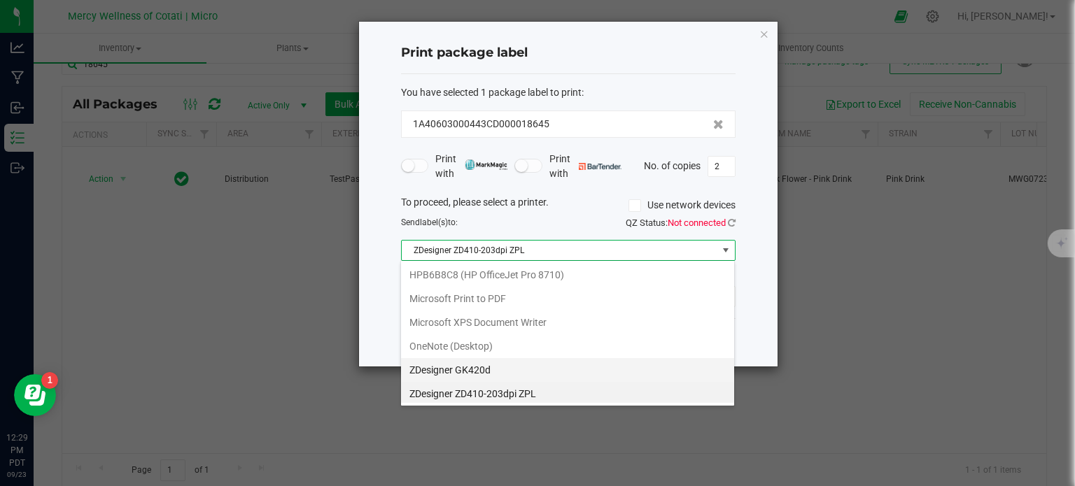
click at [511, 369] on GK420d "ZDesigner GK420d" at bounding box center [567, 370] width 333 height 24
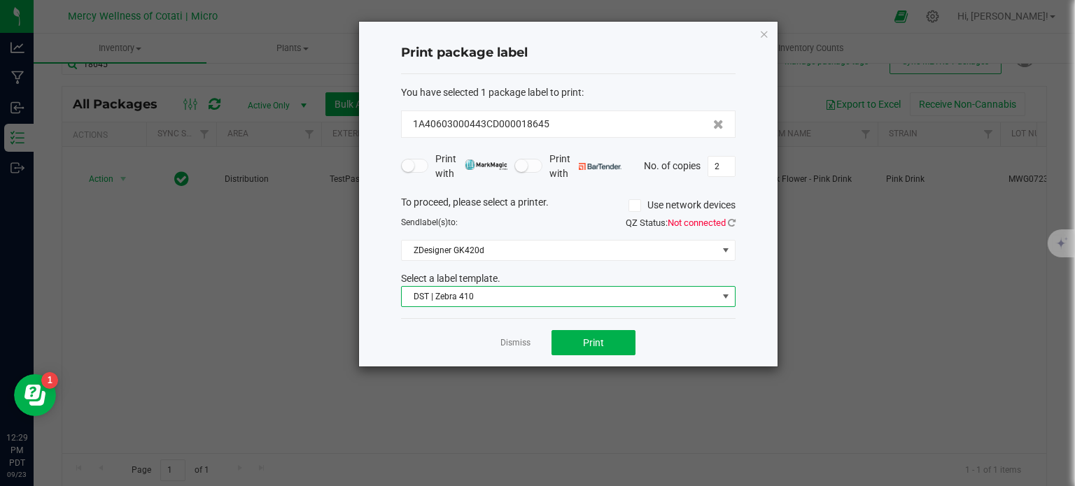
click at [509, 304] on span "DST | Zebra 410" at bounding box center [560, 297] width 316 height 20
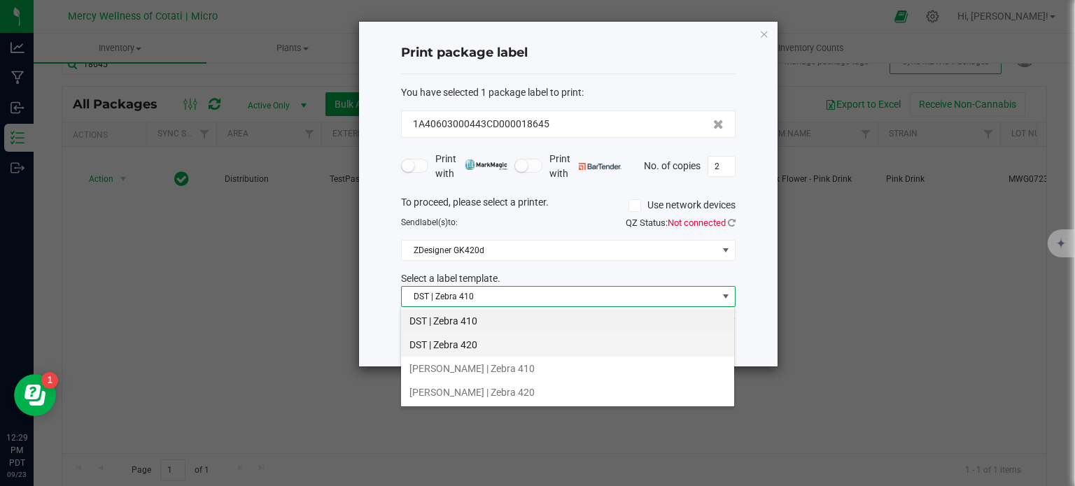
click at [512, 349] on li "DST | Zebra 420" at bounding box center [567, 345] width 333 height 24
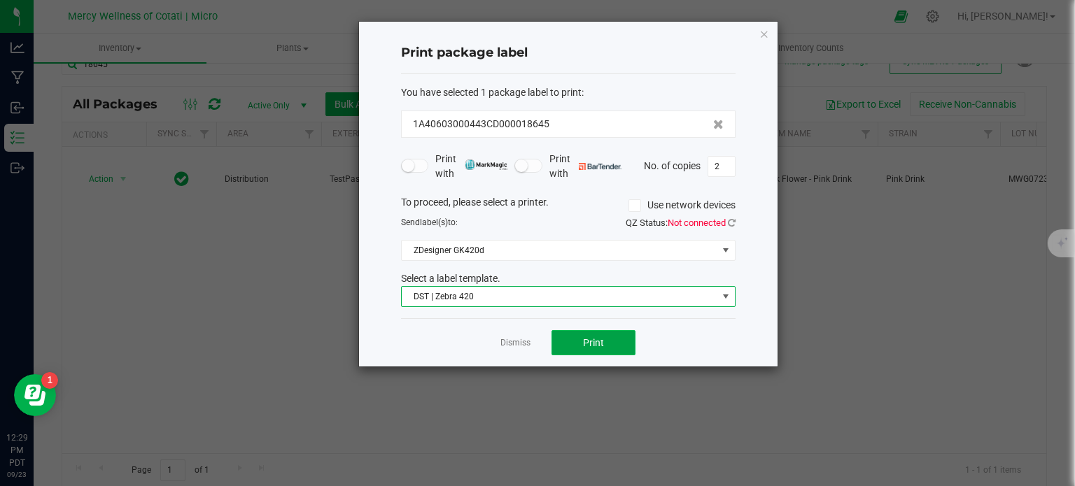
click at [596, 348] on button "Print" at bounding box center [593, 342] width 84 height 25
click at [512, 345] on link "Dismiss" at bounding box center [515, 343] width 30 height 12
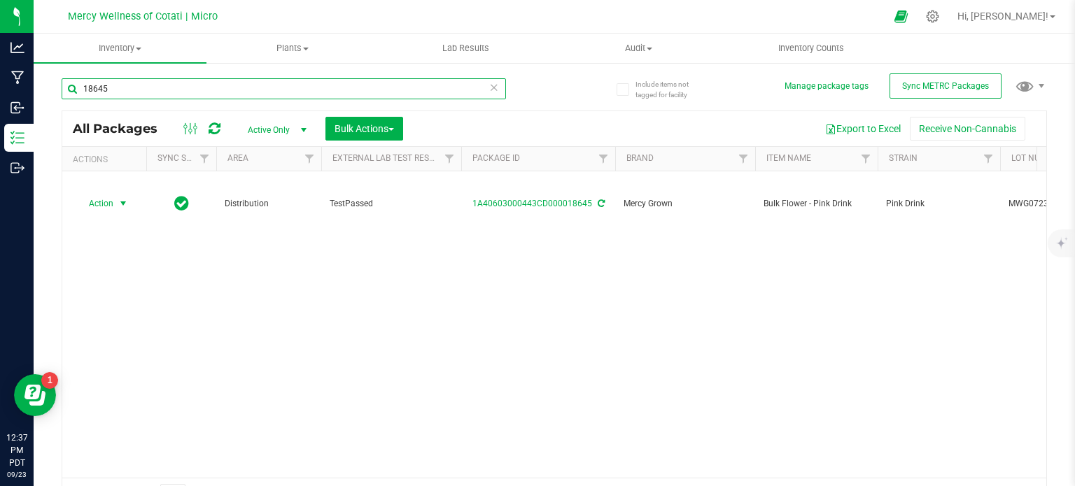
click at [199, 83] on input "18645" at bounding box center [284, 88] width 444 height 21
type input "18648"
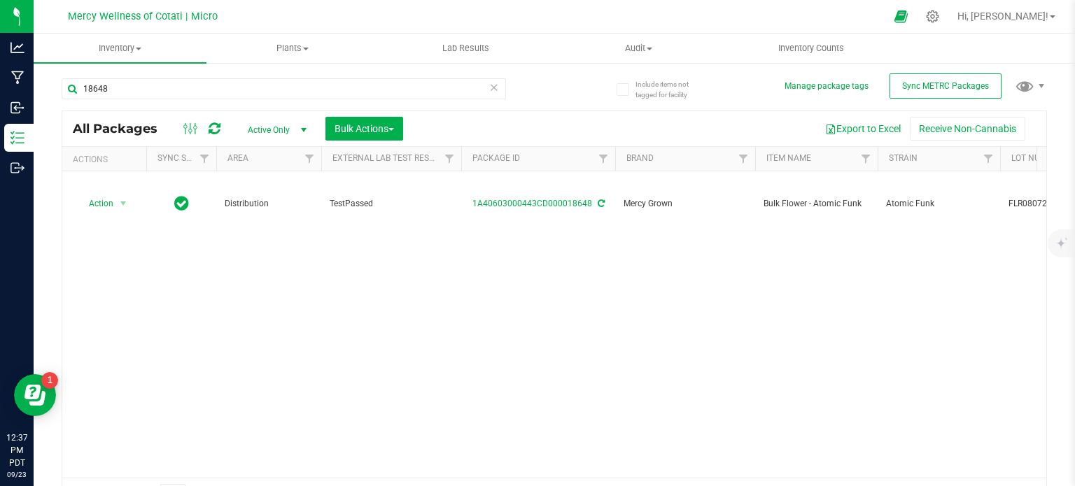
scroll to position [0, 157]
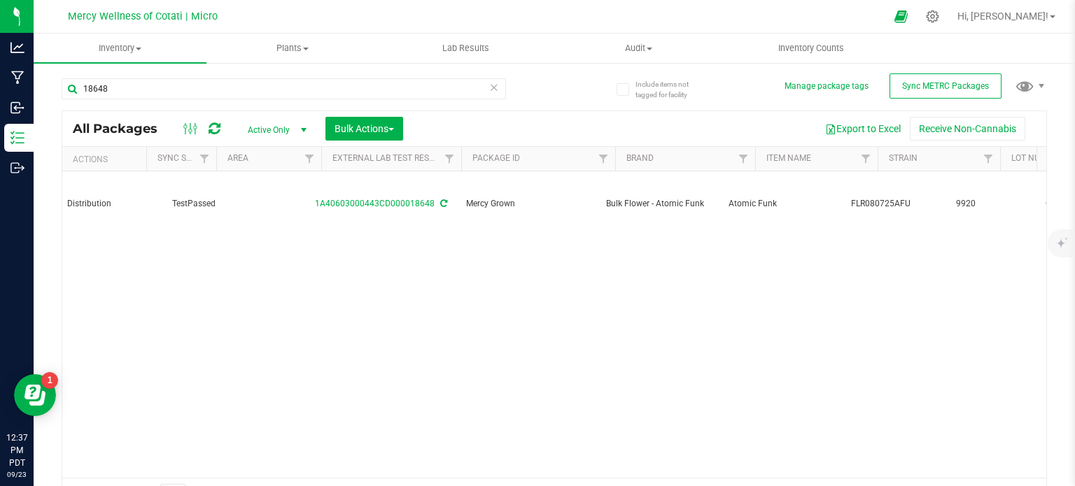
drag, startPoint x: 479, startPoint y: 274, endPoint x: 581, endPoint y: 278, distance: 101.5
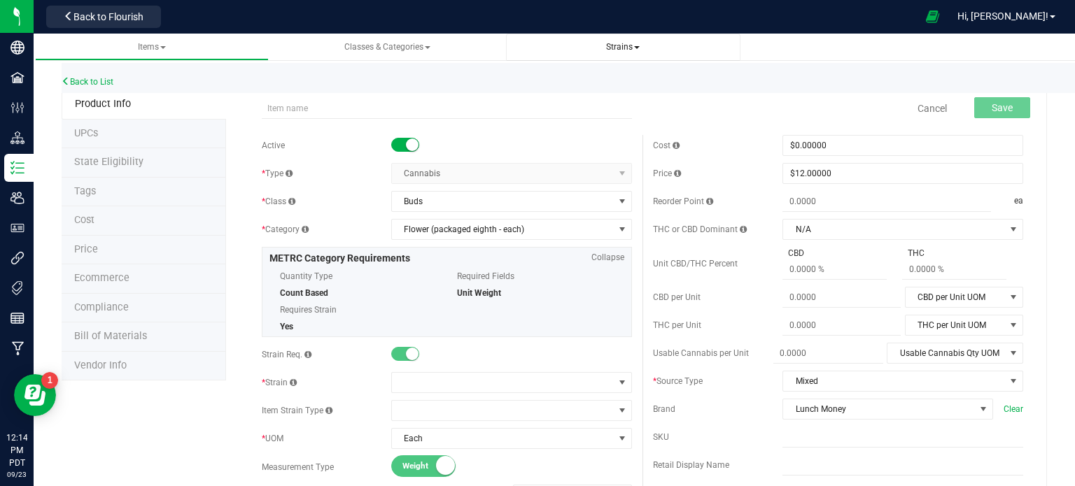
click at [612, 46] on span "Strains" at bounding box center [623, 47] width 34 height 10
click at [596, 86] on li "All strains" at bounding box center [623, 85] width 212 height 20
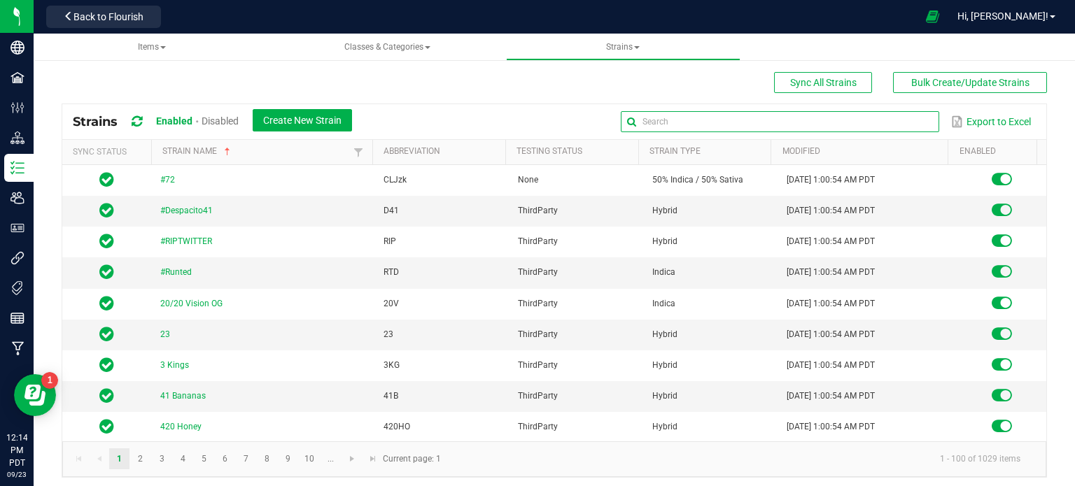
click at [876, 112] on input "text" at bounding box center [780, 121] width 318 height 21
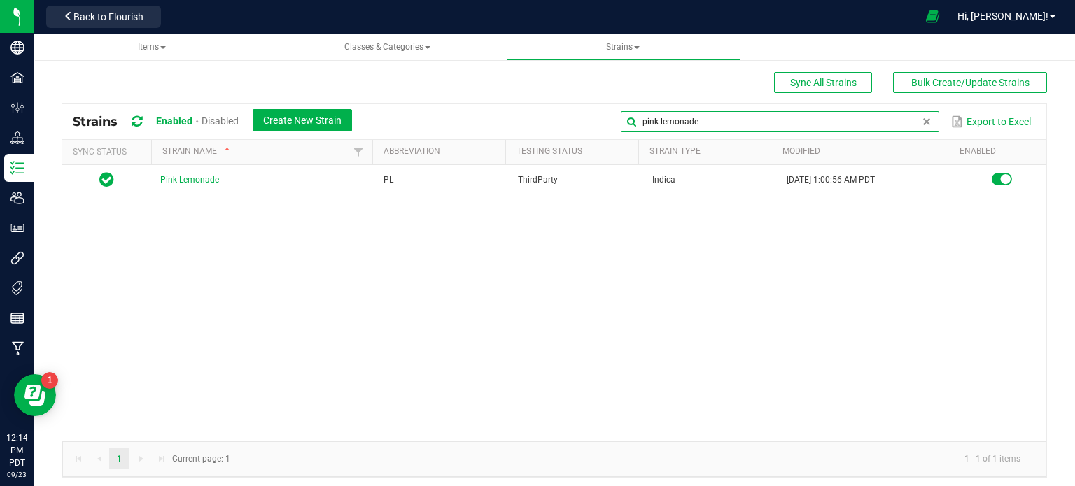
type input "pink lemonade"
click at [725, 120] on input "pink lemonade" at bounding box center [780, 121] width 318 height 21
click at [725, 119] on input "pink lemonade" at bounding box center [780, 121] width 318 height 21
drag, startPoint x: 724, startPoint y: 118, endPoint x: 600, endPoint y: 114, distance: 123.9
click at [603, 114] on div "pink lemonade Export to Excel" at bounding box center [698, 122] width 673 height 24
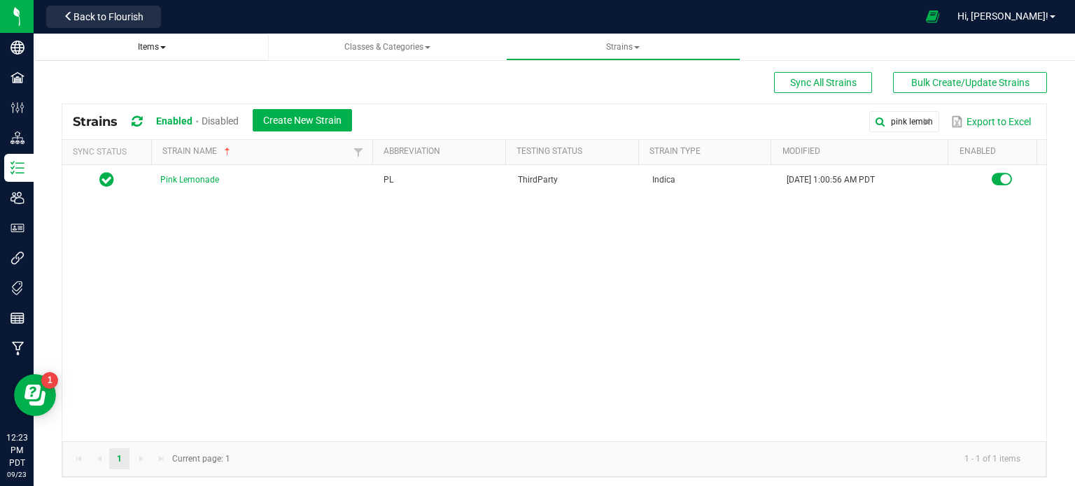
click at [146, 46] on span "Items" at bounding box center [152, 47] width 28 height 10
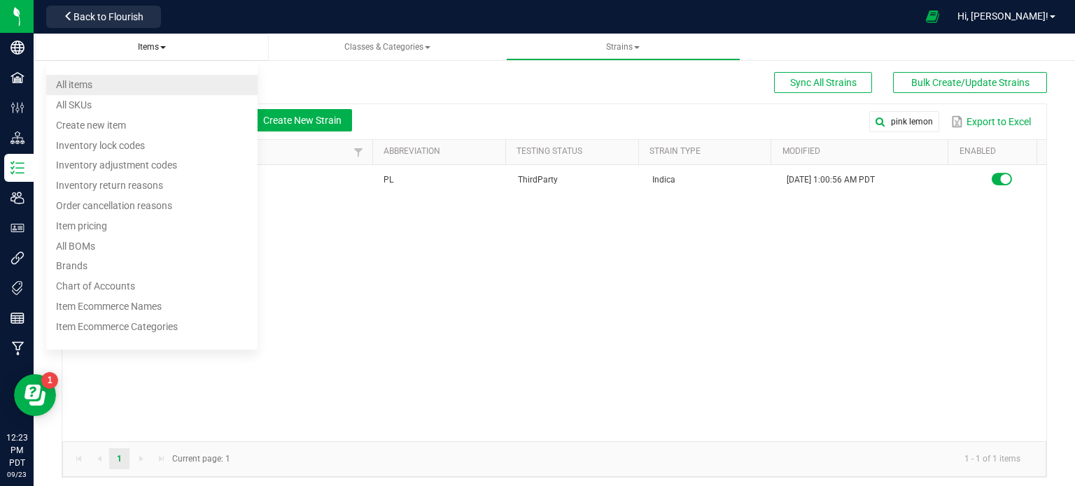
click at [118, 75] on li "All items" at bounding box center [152, 85] width 212 height 20
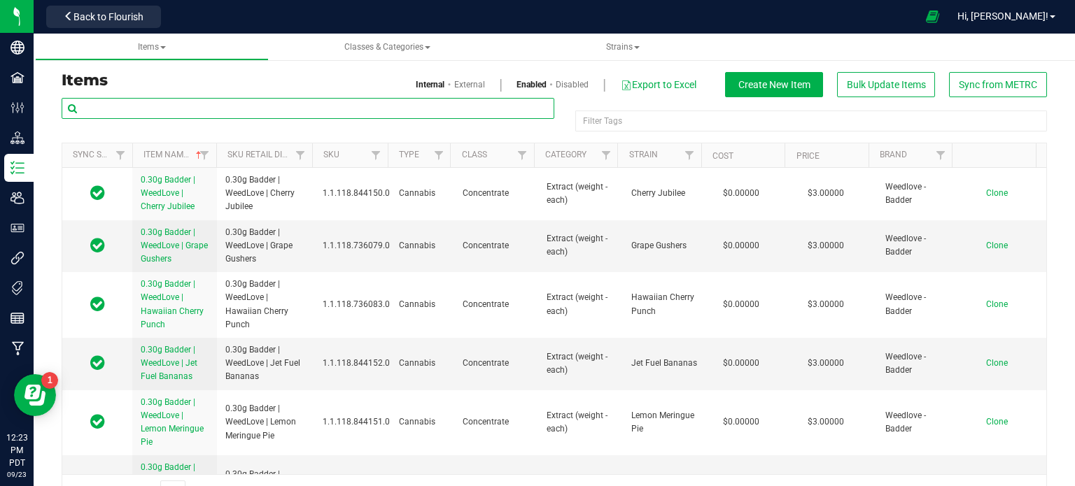
click at [164, 113] on input "text" at bounding box center [308, 108] width 493 height 21
type input "pink drink"
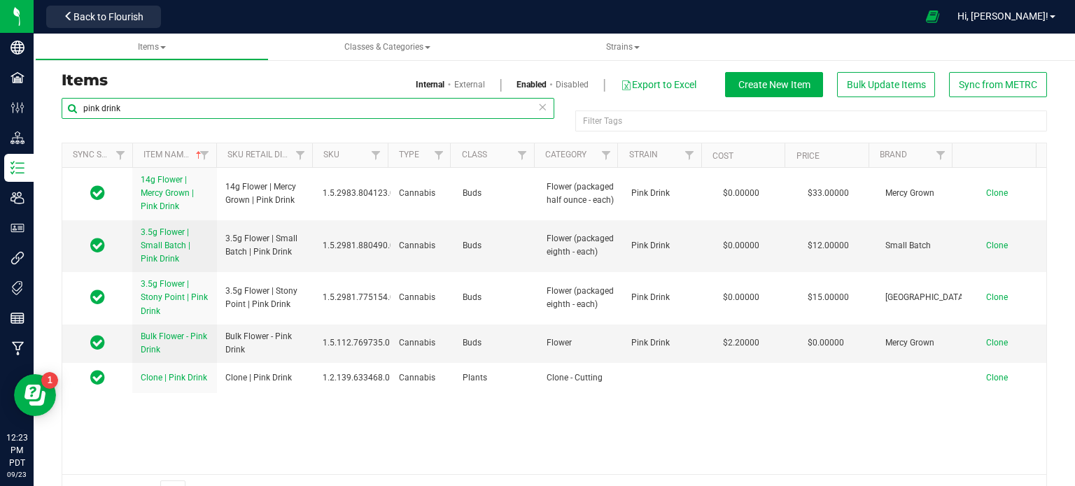
drag, startPoint x: 182, startPoint y: 112, endPoint x: 58, endPoint y: 114, distance: 123.9
click at [58, 114] on div "pink drink Filter Tags Filter Tags Sync Status Item Name Sku Retail Display Nam…" at bounding box center [554, 302] width 1006 height 411
